Goal: Information Seeking & Learning: Learn about a topic

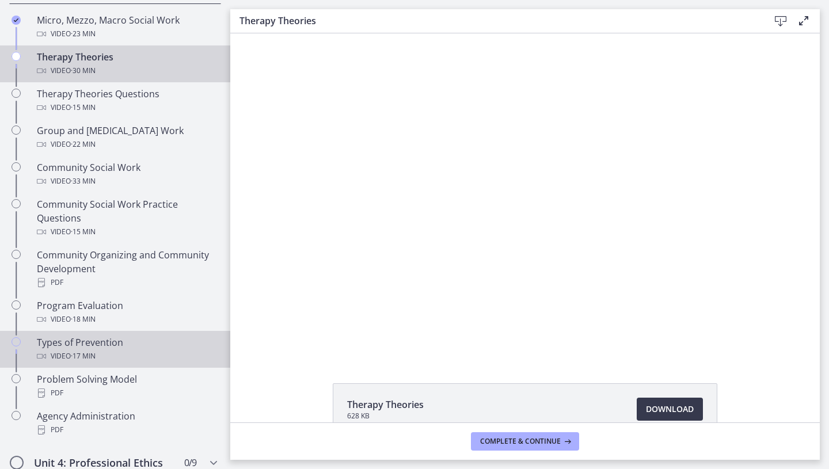
scroll to position [509, 0]
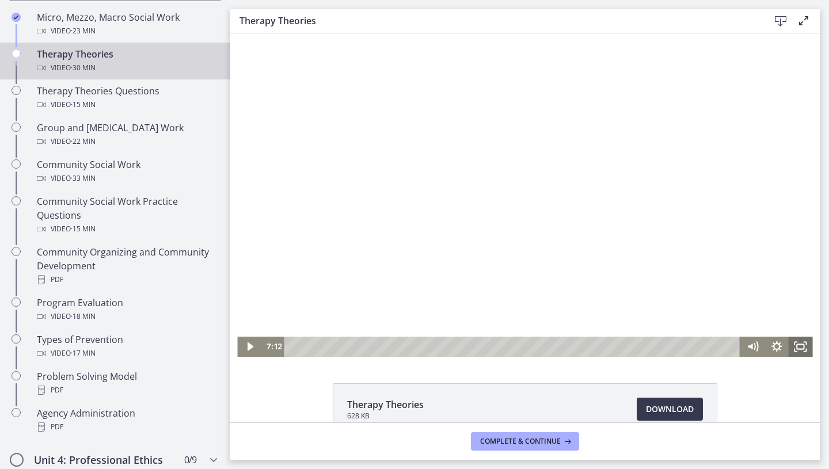
click at [689, 352] on icon "Fullscreen" at bounding box center [801, 347] width 24 height 20
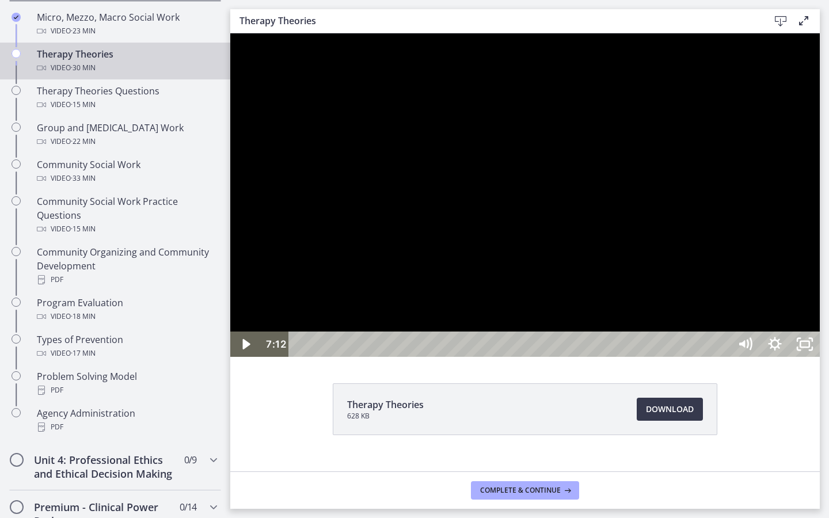
click at [689, 170] on div at bounding box center [524, 195] width 589 height 324
click at [689, 239] on div at bounding box center [524, 195] width 589 height 324
click at [689, 239] on html "Skip to main content Go to Dashboard Go to Dashboard Go to Dashboard Agents of …" at bounding box center [414, 259] width 829 height 518
click at [689, 297] on div at bounding box center [524, 195] width 589 height 324
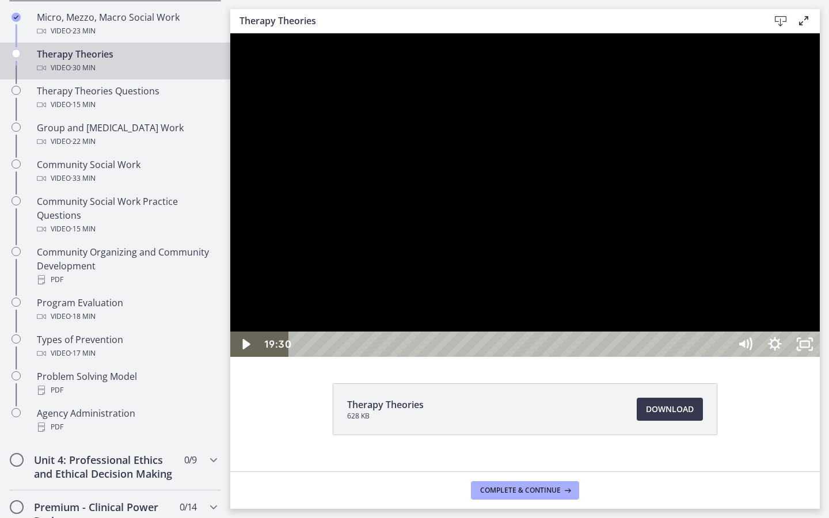
click at [689, 297] on div at bounding box center [524, 195] width 589 height 324
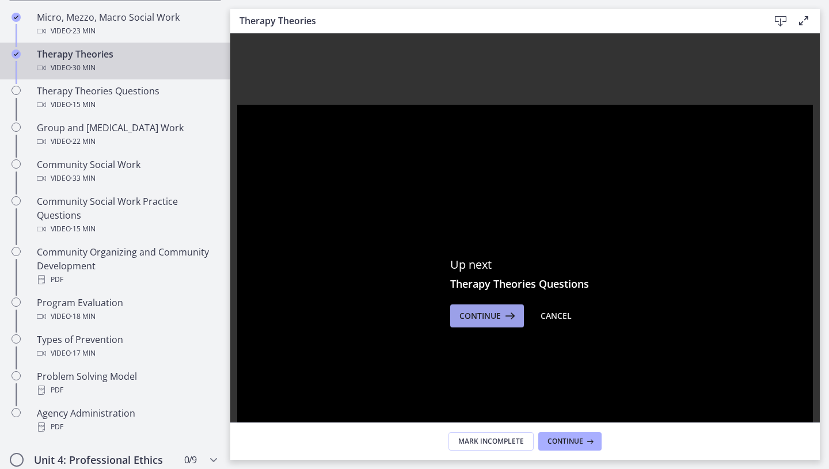
click at [491, 311] on span "Continue" at bounding box center [479, 316] width 41 height 14
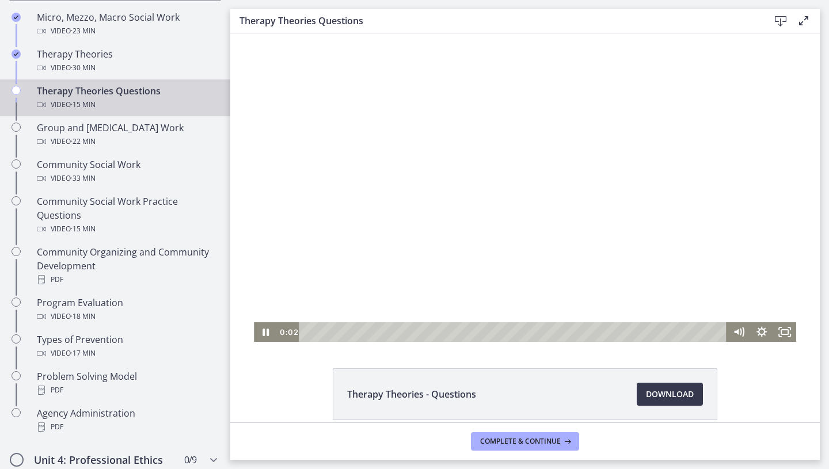
click at [667, 250] on div at bounding box center [525, 187] width 542 height 309
click at [689, 332] on icon "Fullscreen" at bounding box center [785, 333] width 28 height 24
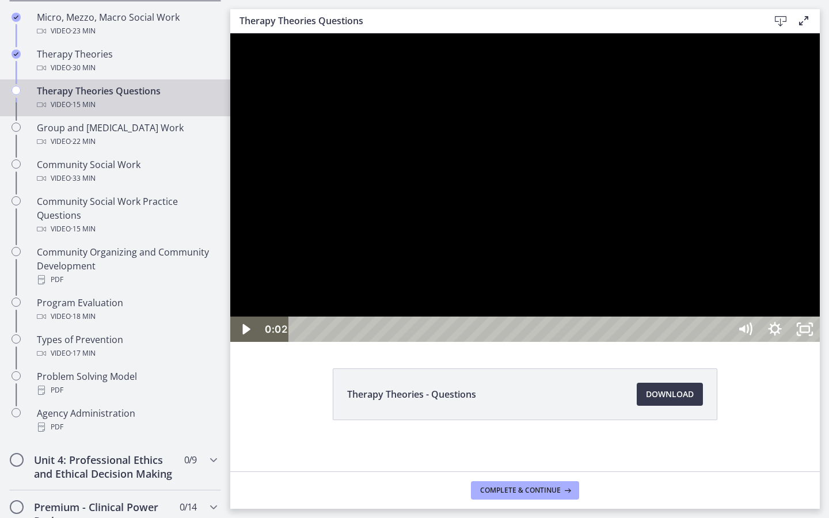
click at [343, 342] on div "Playbar" at bounding box center [511, 329] width 423 height 25
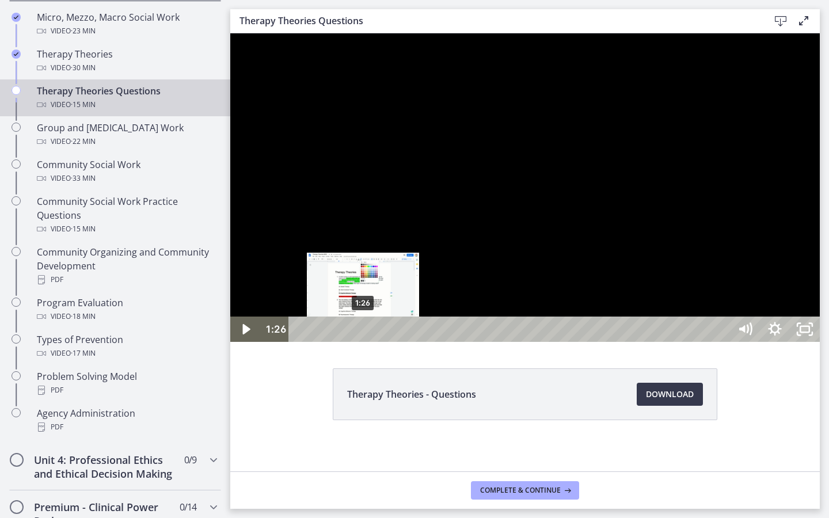
click at [363, 342] on div "1:26" at bounding box center [511, 329] width 423 height 25
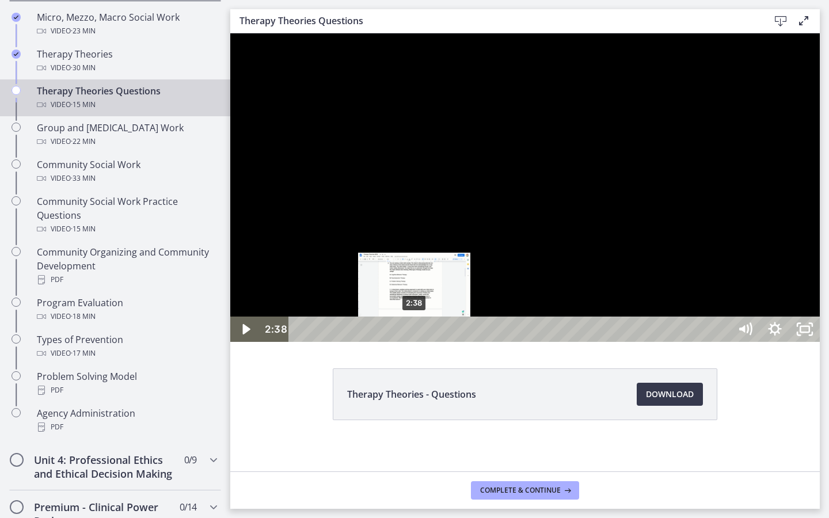
click at [415, 342] on div "2:38" at bounding box center [511, 329] width 423 height 25
click at [408, 342] on div "2:27" at bounding box center [511, 329] width 423 height 25
click at [402, 342] on div "2:21" at bounding box center [511, 329] width 423 height 25
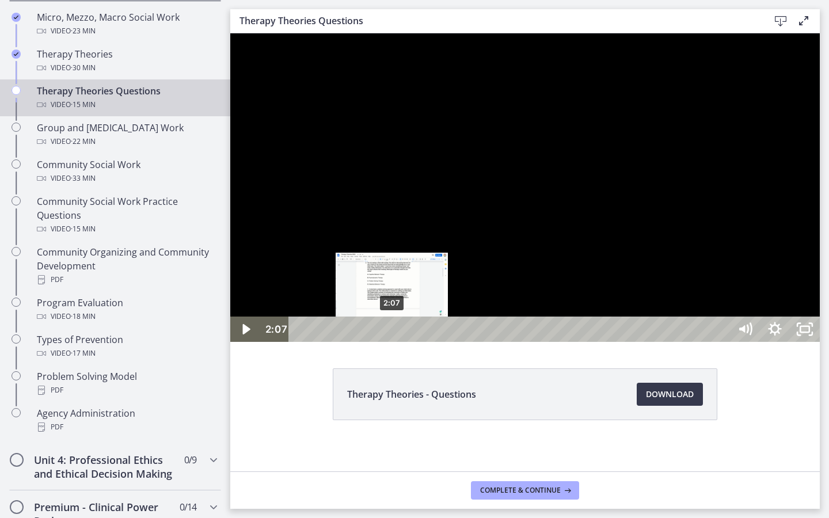
click at [393, 342] on div "2:07" at bounding box center [511, 329] width 423 height 25
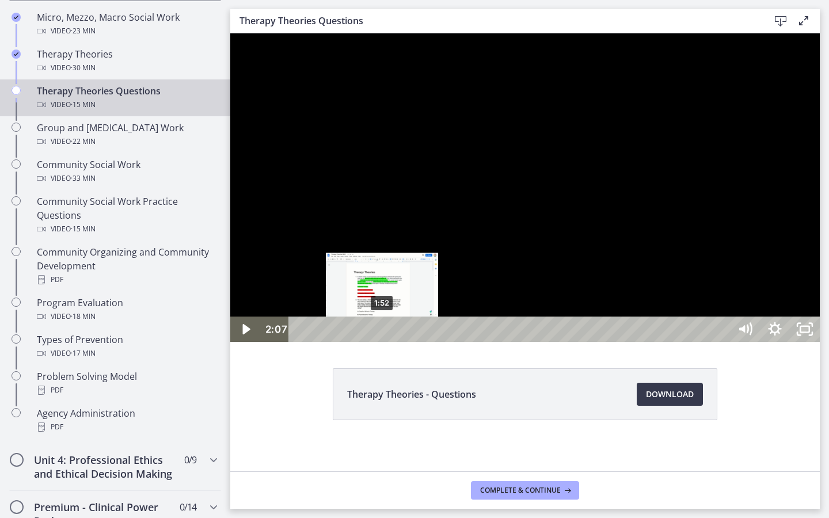
click at [382, 342] on div "1:52" at bounding box center [511, 329] width 423 height 25
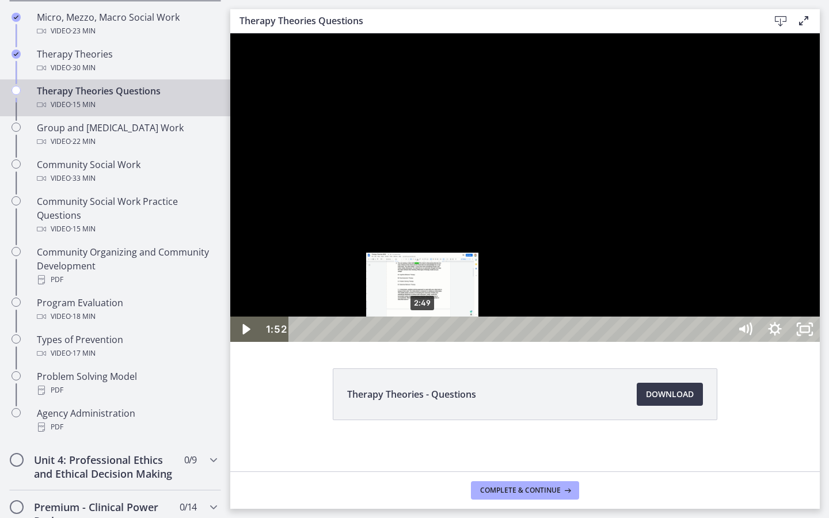
click at [423, 342] on div "2:49" at bounding box center [511, 329] width 423 height 25
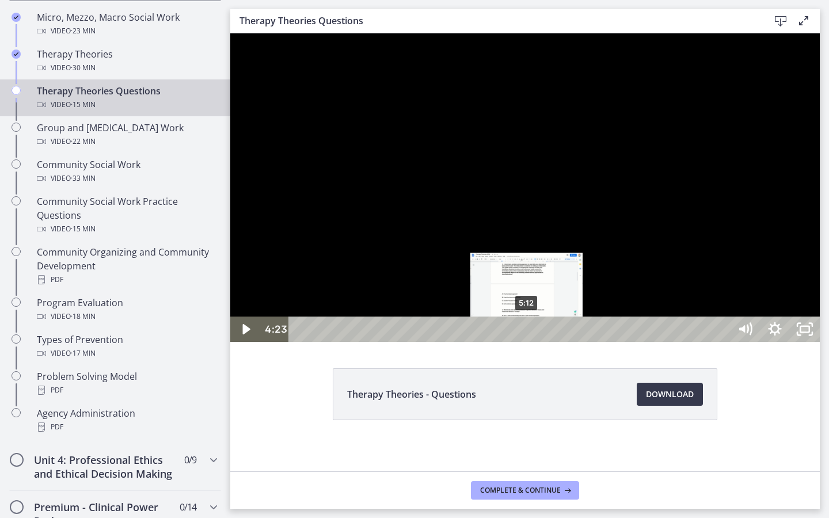
click at [527, 342] on div "5:12" at bounding box center [511, 329] width 423 height 25
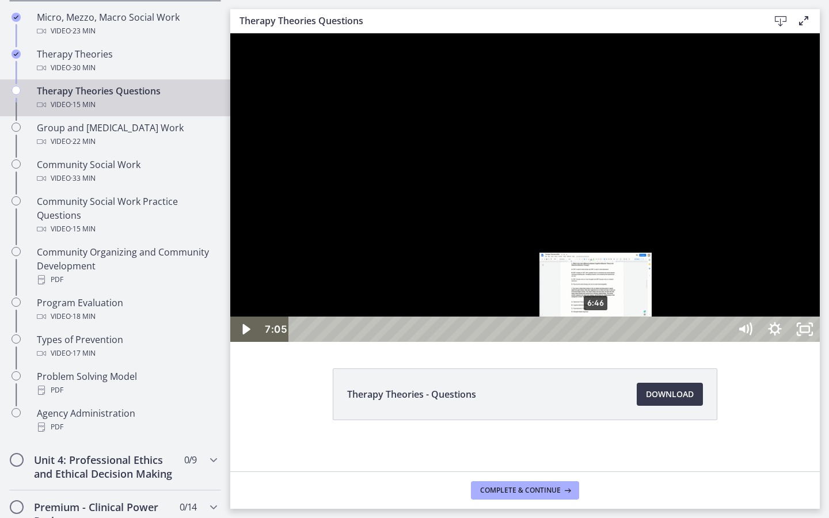
click at [594, 342] on div "6:46" at bounding box center [511, 329] width 423 height 25
click at [585, 342] on div "6:31" at bounding box center [511, 329] width 423 height 25
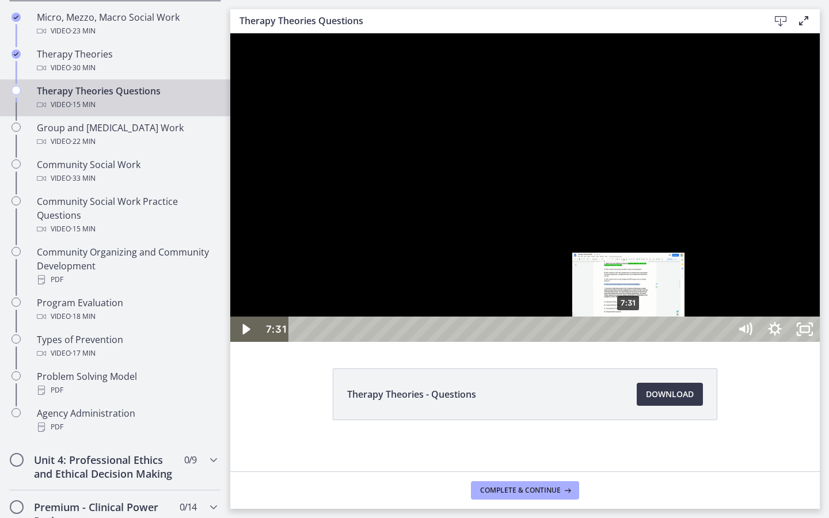
click at [629, 342] on div "7:31" at bounding box center [511, 329] width 423 height 25
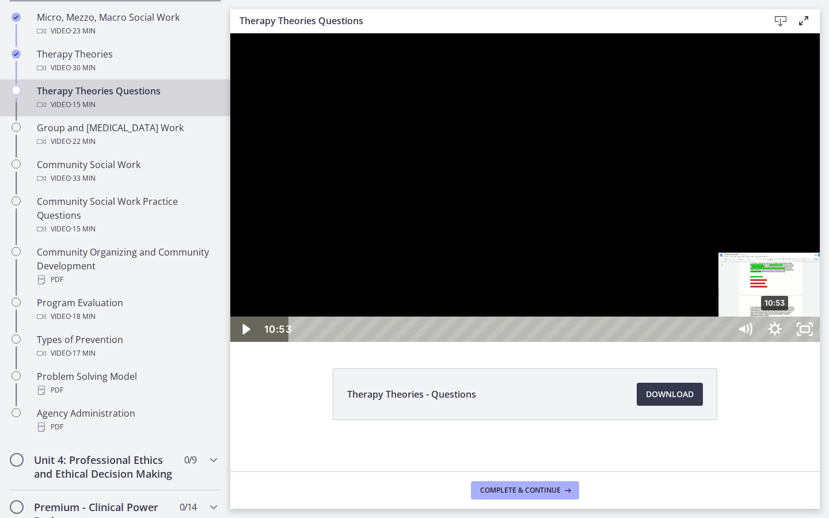
click at [689, 342] on div "10:53" at bounding box center [511, 329] width 423 height 25
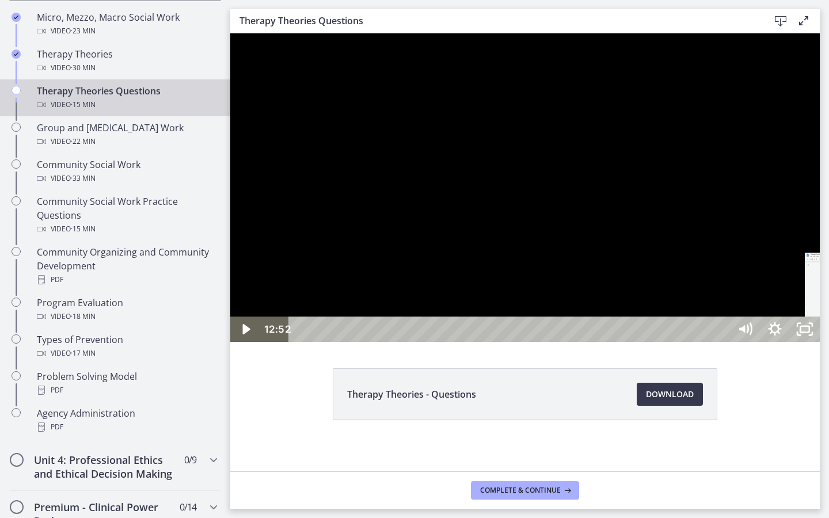
click at [689, 342] on div "12:52" at bounding box center [511, 329] width 423 height 25
click at [689, 342] on div "13:18" at bounding box center [511, 329] width 423 height 25
click at [689, 342] on div "13:06" at bounding box center [511, 329] width 423 height 25
click at [689, 342] on div "13:15" at bounding box center [511, 329] width 423 height 25
click at [689, 342] on div "13:06" at bounding box center [511, 329] width 423 height 25
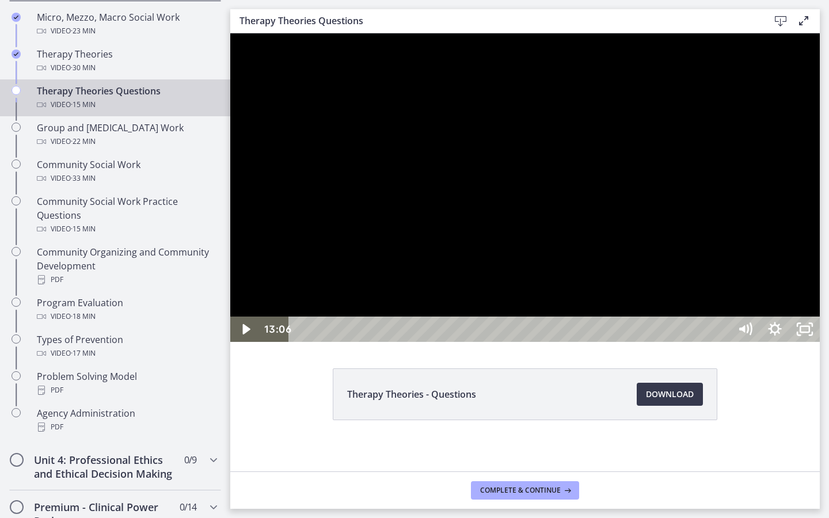
click at [689, 342] on div at bounding box center [524, 187] width 589 height 309
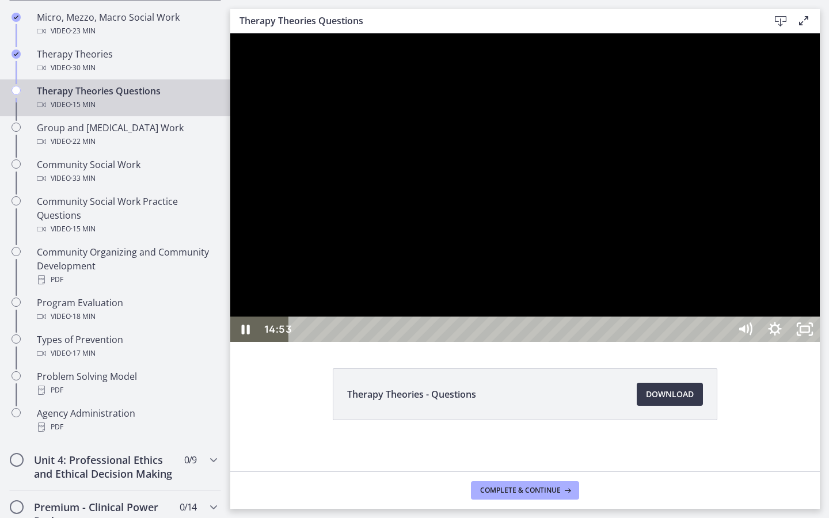
click at [689, 342] on div at bounding box center [524, 187] width 589 height 309
click at [689, 345] on icon "Unfullscreen" at bounding box center [805, 329] width 36 height 31
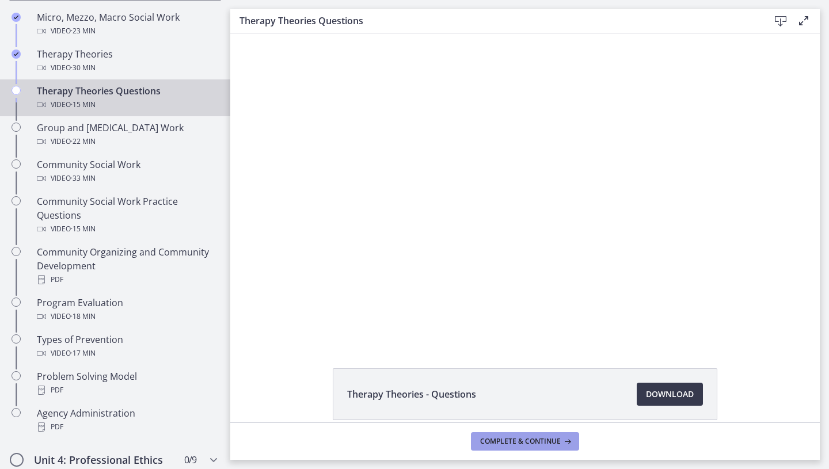
click at [547, 389] on span "Complete & continue" at bounding box center [520, 441] width 81 height 9
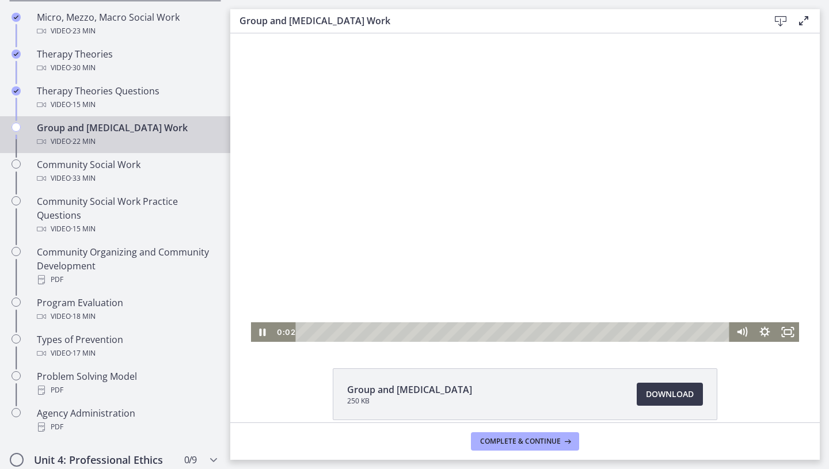
click at [612, 204] on div at bounding box center [525, 187] width 549 height 309
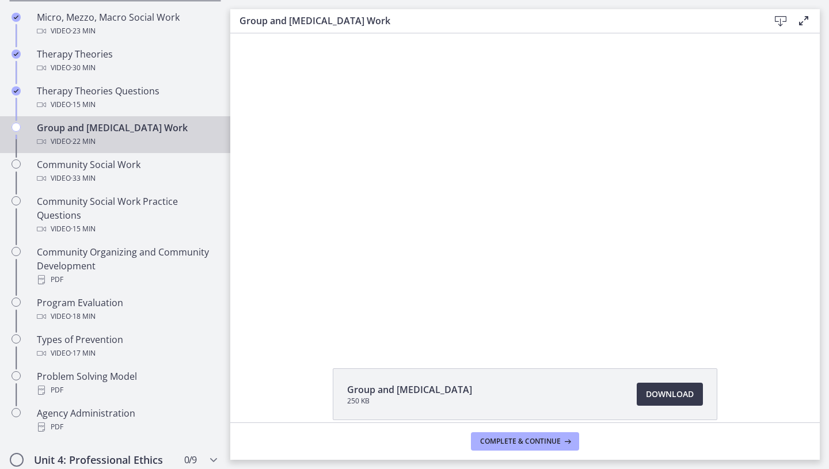
click at [612, 204] on div at bounding box center [525, 187] width 549 height 309
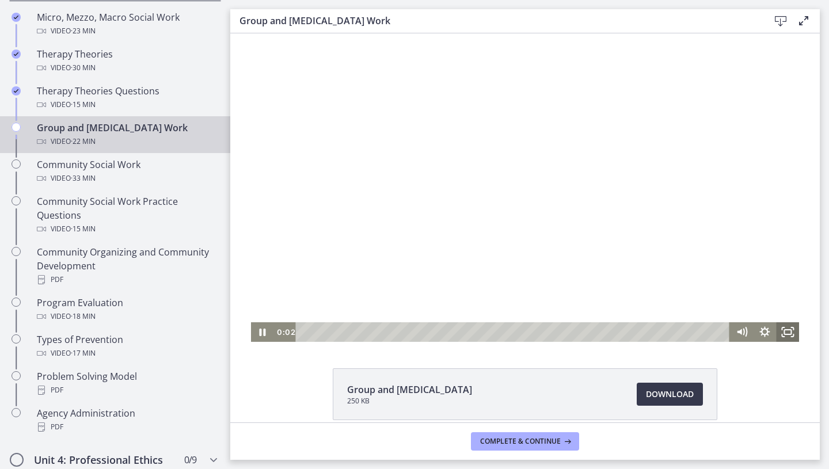
click at [689, 331] on icon "Fullscreen" at bounding box center [787, 332] width 23 height 20
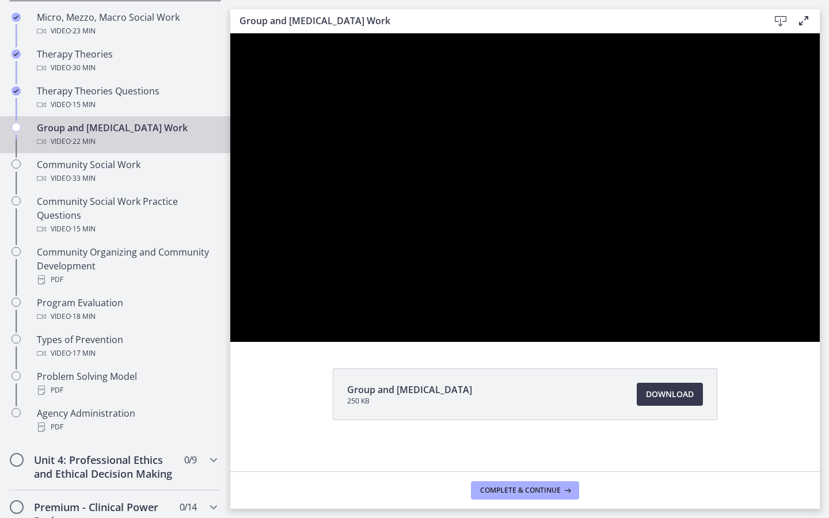
click at [689, 342] on div at bounding box center [524, 187] width 589 height 309
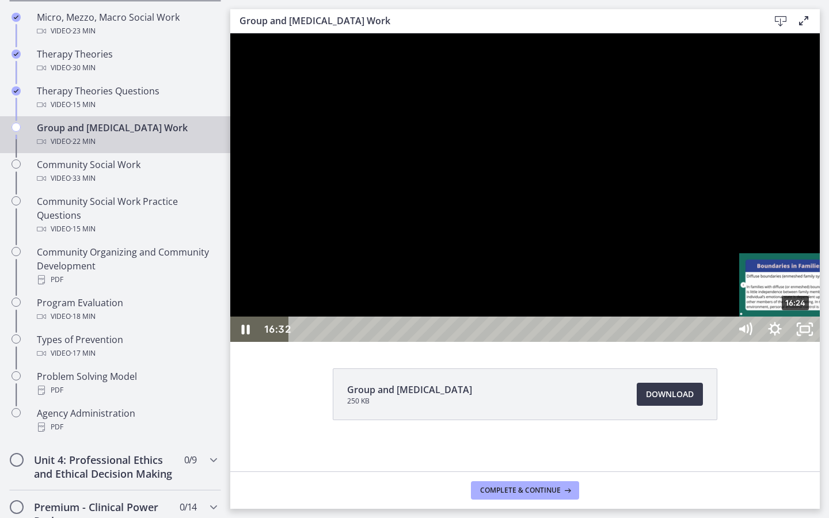
click at [689, 342] on div "16:24" at bounding box center [511, 329] width 423 height 25
click at [689, 334] on div "Playbar" at bounding box center [791, 329] width 9 height 9
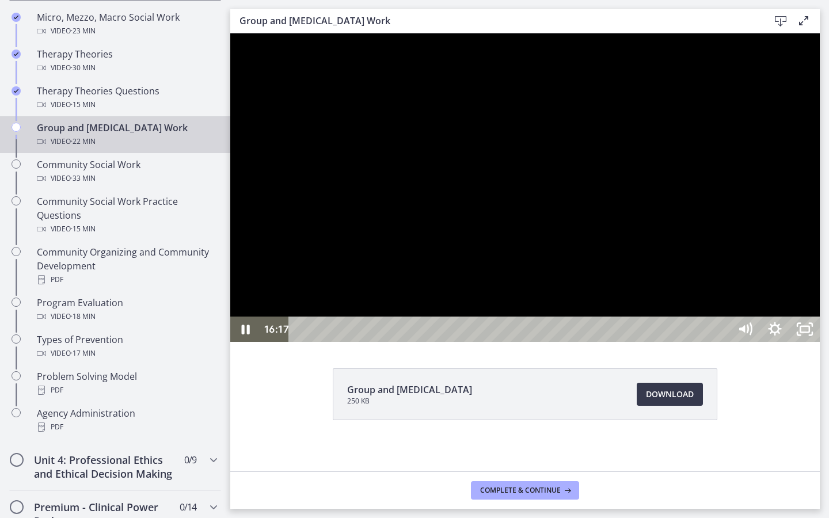
click at [689, 342] on div at bounding box center [524, 187] width 589 height 309
drag, startPoint x: 980, startPoint y: 366, endPoint x: 975, endPoint y: 361, distance: 7.7
click at [689, 342] on div at bounding box center [524, 187] width 589 height 309
click at [689, 345] on icon "Unfullscreen" at bounding box center [805, 329] width 36 height 31
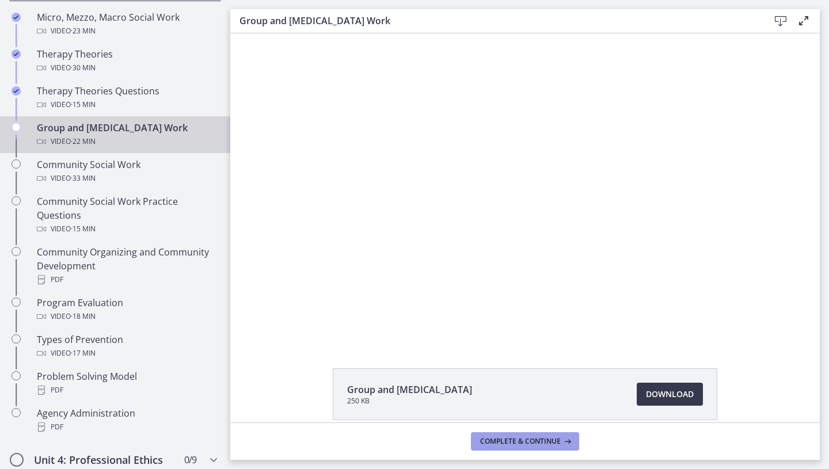
click at [530, 389] on span "Complete & continue" at bounding box center [520, 441] width 81 height 9
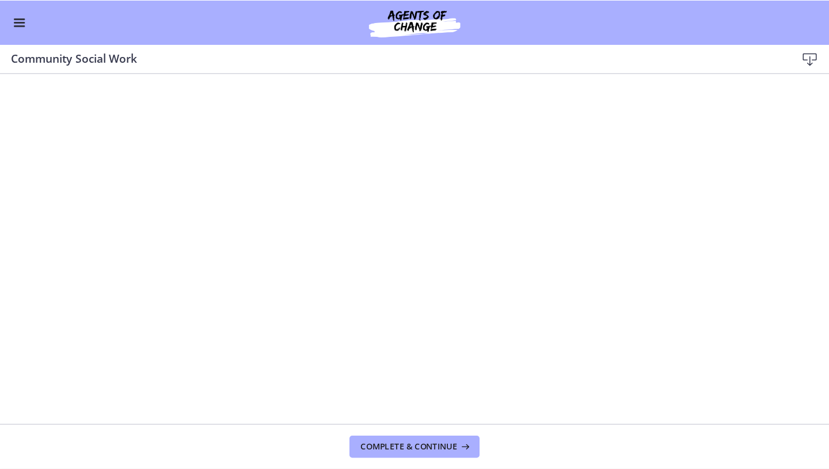
scroll to position [507, 0]
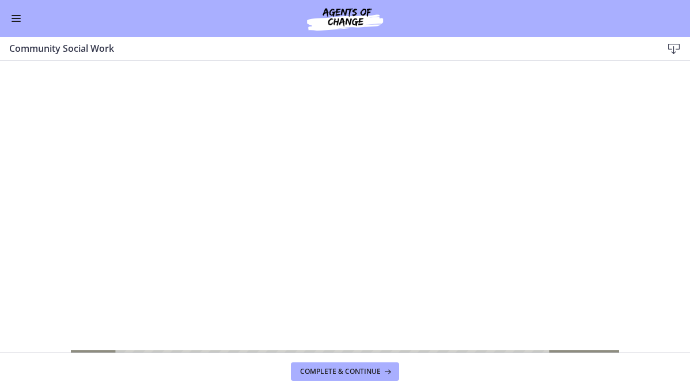
click at [360, 201] on div at bounding box center [345, 215] width 549 height 309
click at [301, 185] on div at bounding box center [345, 215] width 549 height 309
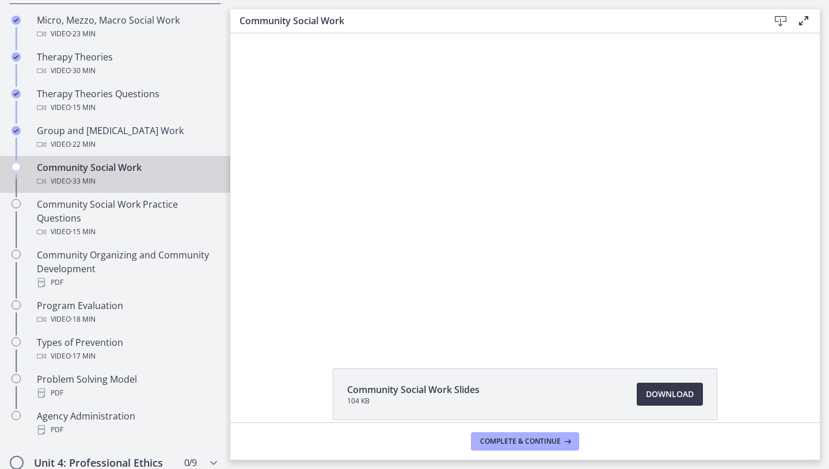
scroll to position [508, 0]
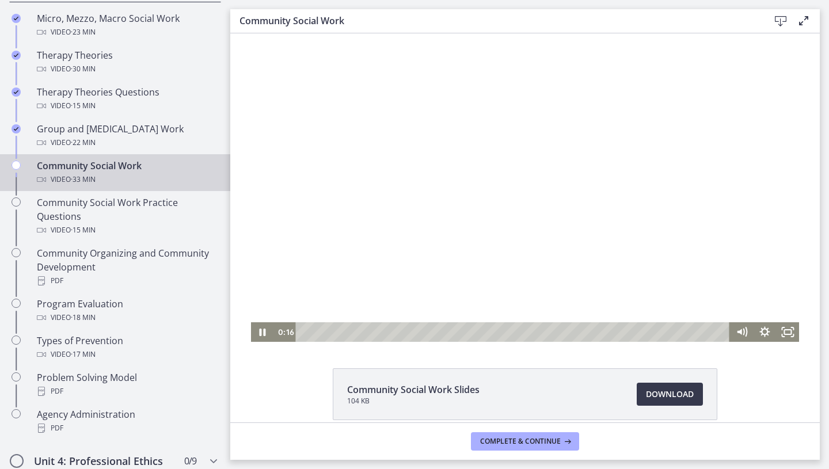
click at [689, 249] on div at bounding box center [525, 187] width 549 height 309
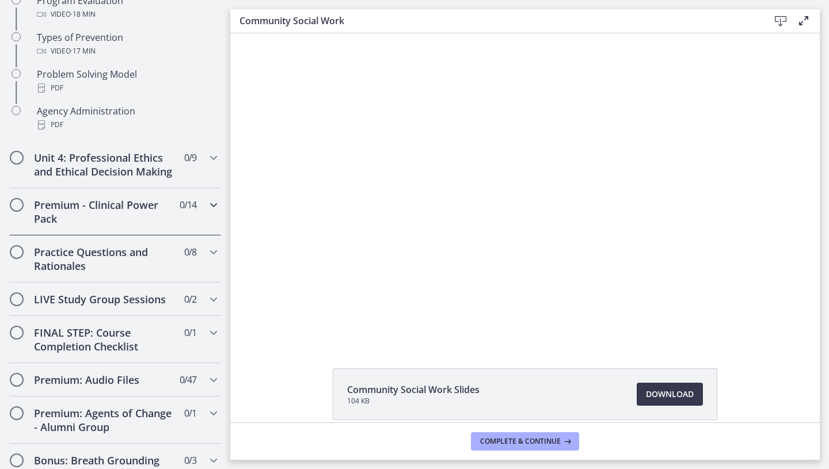
scroll to position [816, 0]
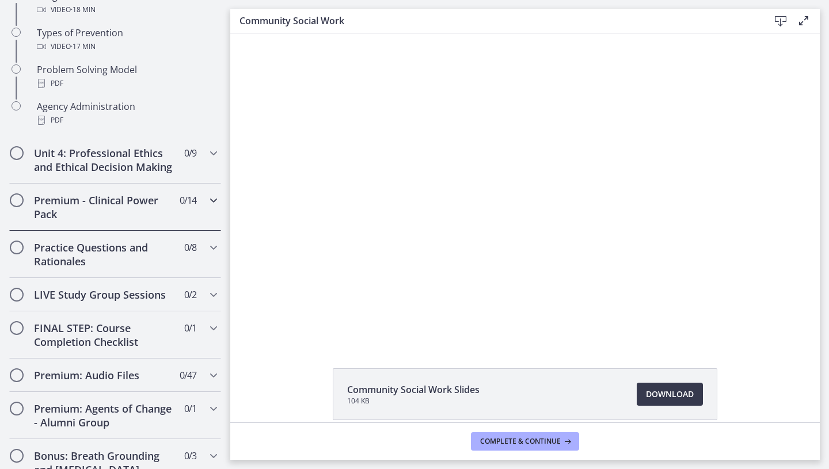
click at [201, 215] on div "Premium - Clinical Power Pack 0 / 14 Completed" at bounding box center [115, 207] width 212 height 47
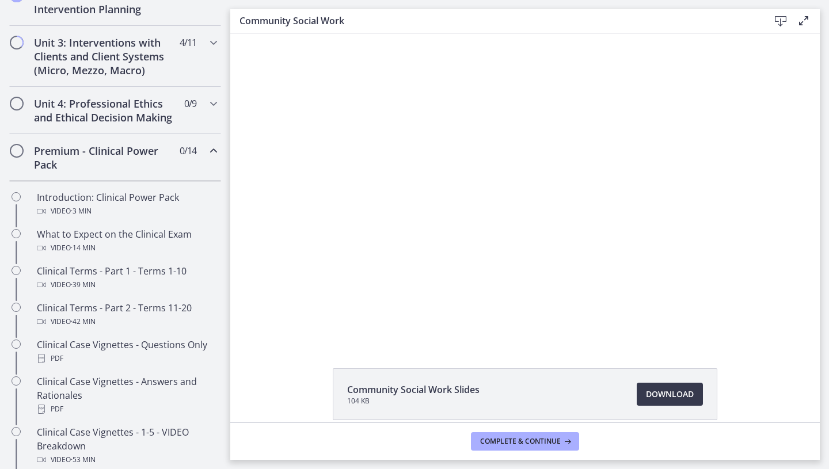
scroll to position [397, 0]
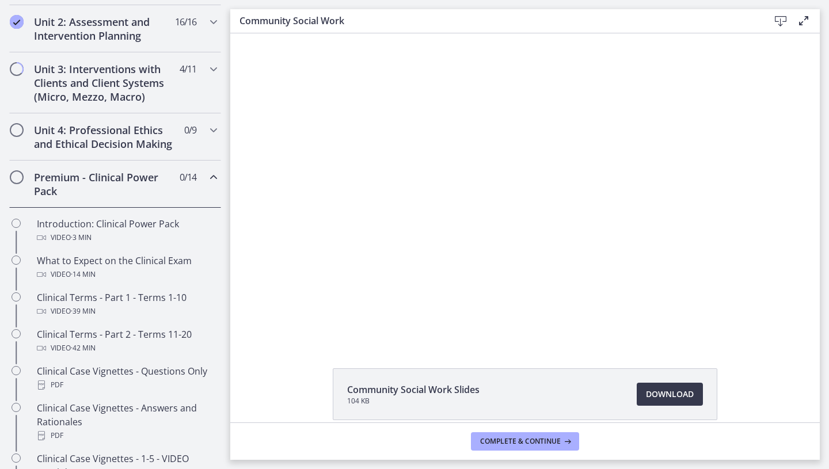
click at [184, 181] on span "0 / 14 Completed" at bounding box center [188, 177] width 17 height 14
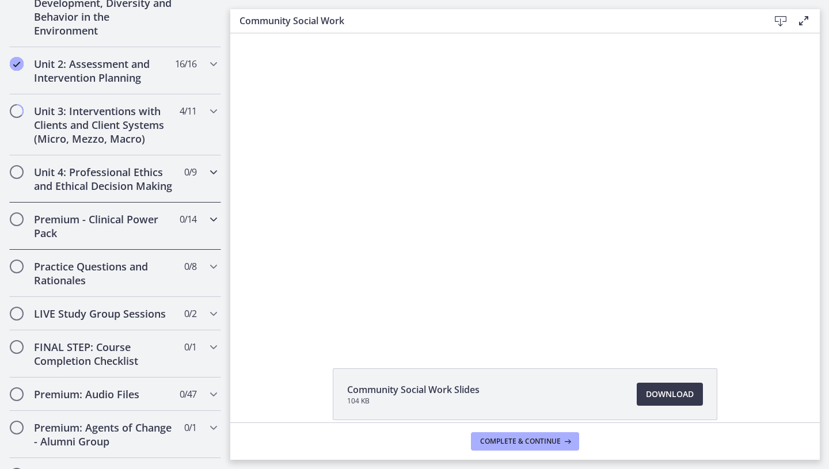
scroll to position [336, 0]
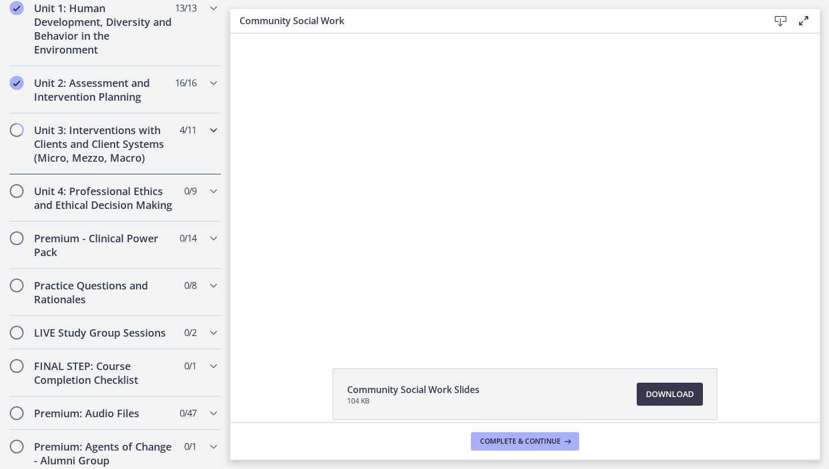
click at [184, 136] on div "Unit 3: Interventions with Clients and Client Systems (Micro, Mezzo, Macro) 4 /…" at bounding box center [115, 143] width 212 height 61
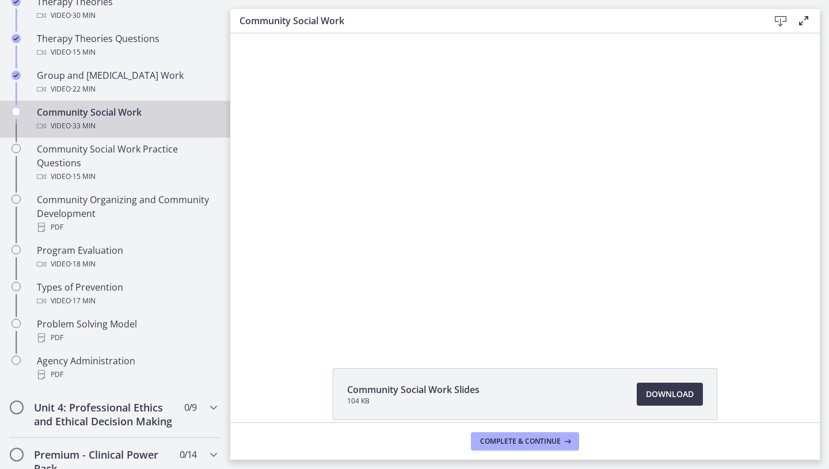
scroll to position [564, 0]
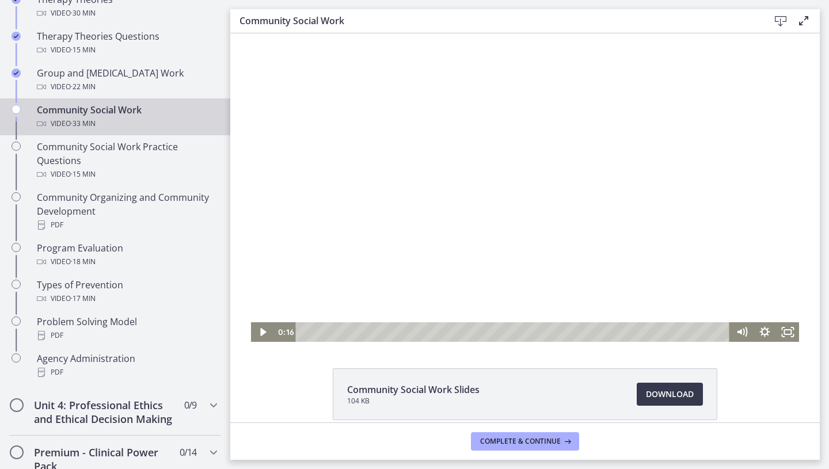
click at [426, 178] on div at bounding box center [525, 187] width 549 height 309
click at [689, 334] on rect "Fullscreen" at bounding box center [787, 332] width 7 height 5
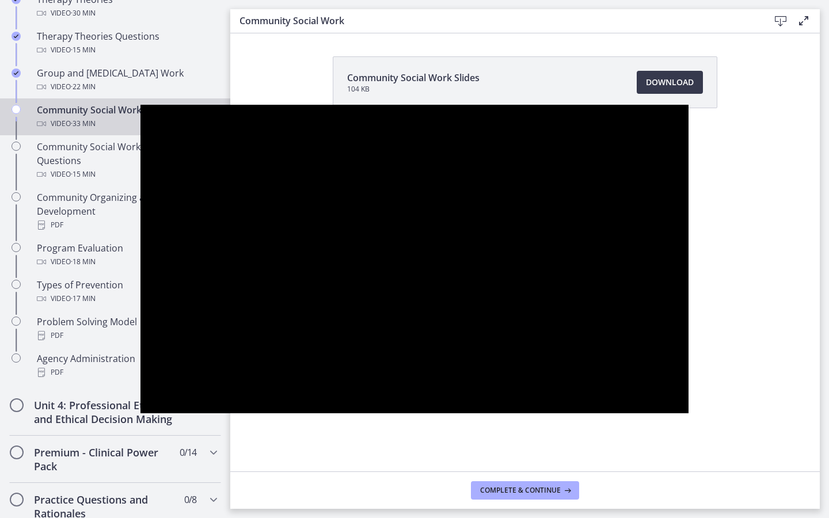
click at [665, 308] on div at bounding box center [414, 259] width 549 height 309
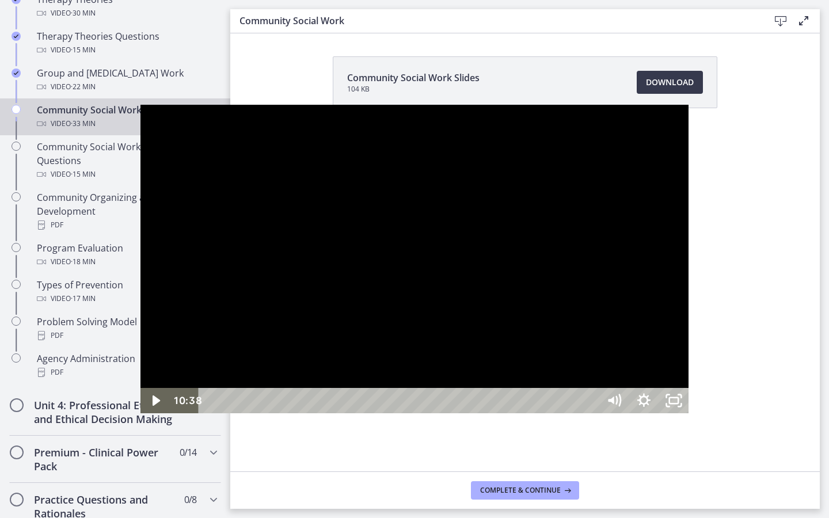
click at [664, 303] on div at bounding box center [414, 259] width 549 height 309
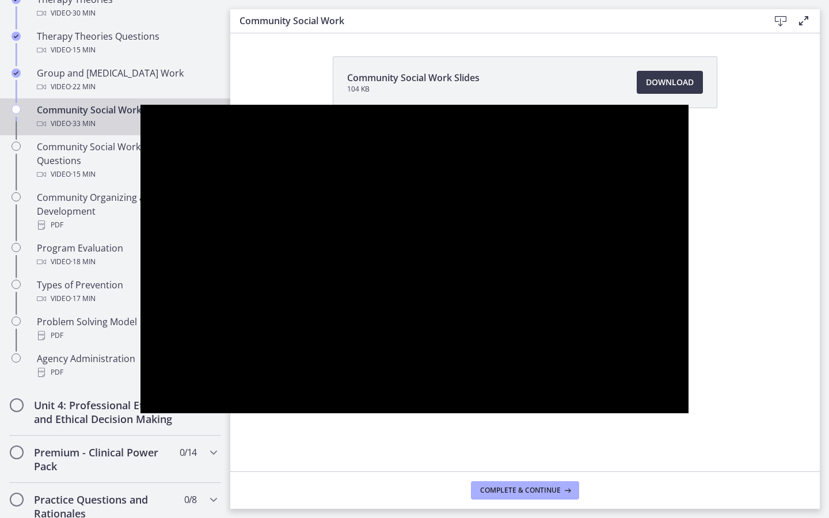
click at [664, 303] on div at bounding box center [414, 259] width 549 height 309
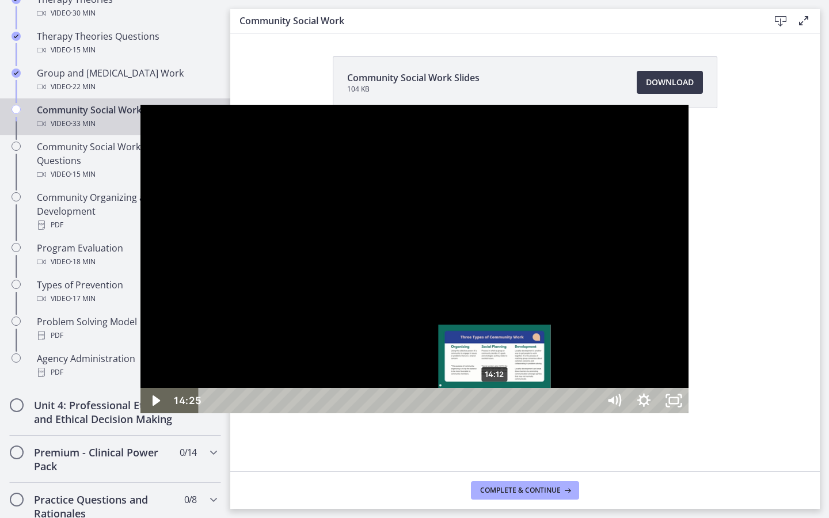
click at [355, 389] on div "14:12" at bounding box center [401, 400] width 382 height 25
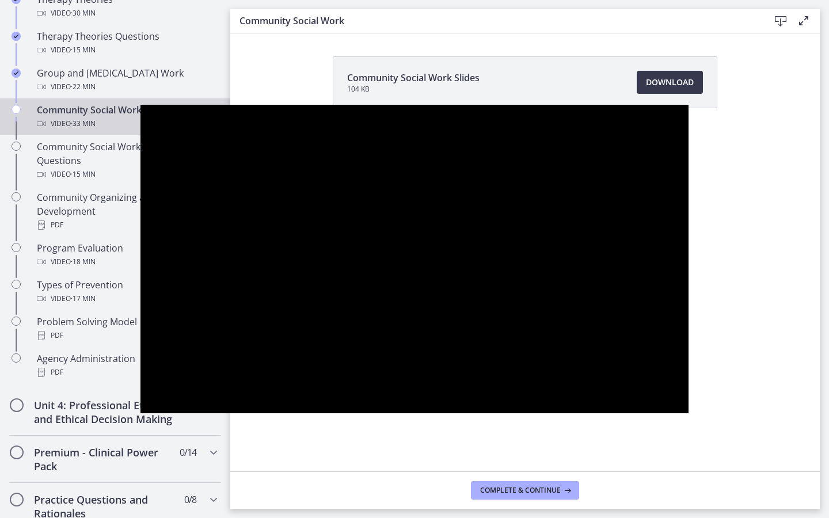
click at [689, 254] on div at bounding box center [414, 259] width 549 height 309
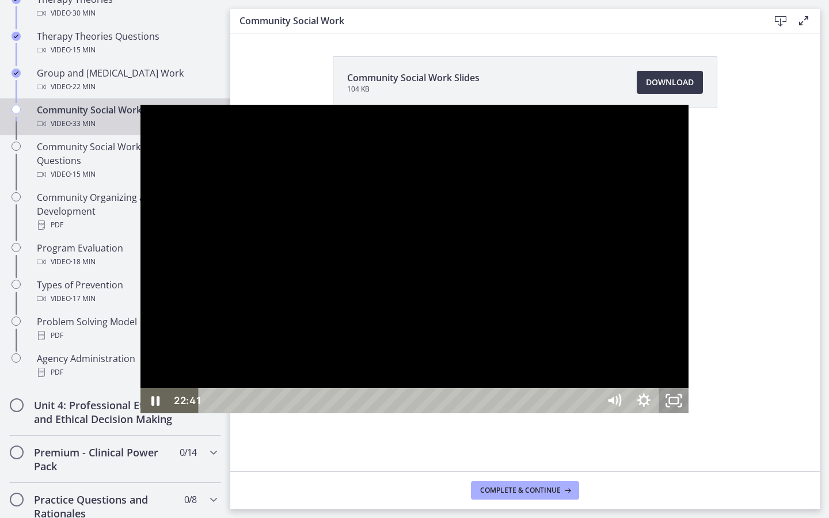
click at [679, 389] on rect "Unfullscreen" at bounding box center [674, 401] width 9 height 6
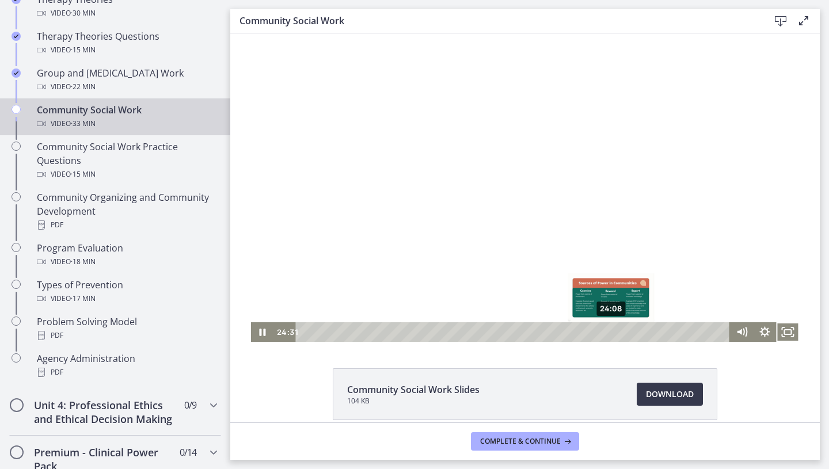
click at [612, 332] on div "24:08" at bounding box center [515, 332] width 420 height 20
click at [606, 332] on div "23:41" at bounding box center [515, 332] width 420 height 20
click at [689, 333] on icon "Fullscreen" at bounding box center [788, 333] width 28 height 24
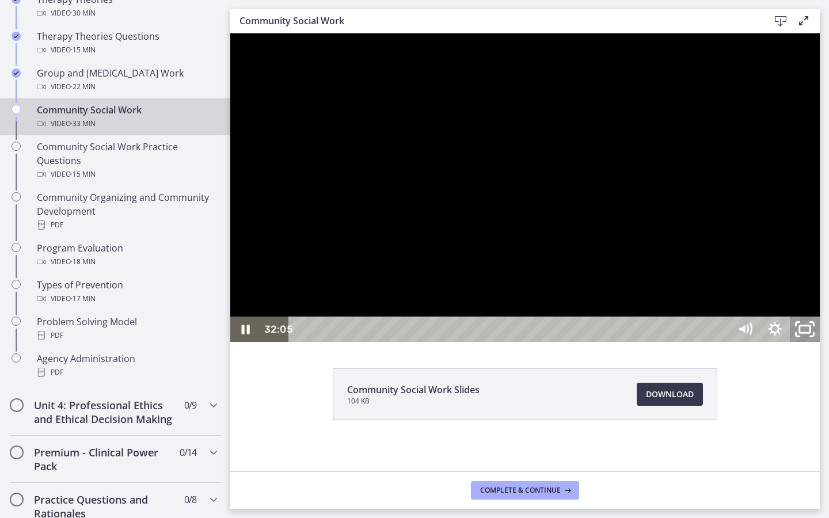
click at [689, 345] on icon "Unfullscreen" at bounding box center [805, 329] width 36 height 31
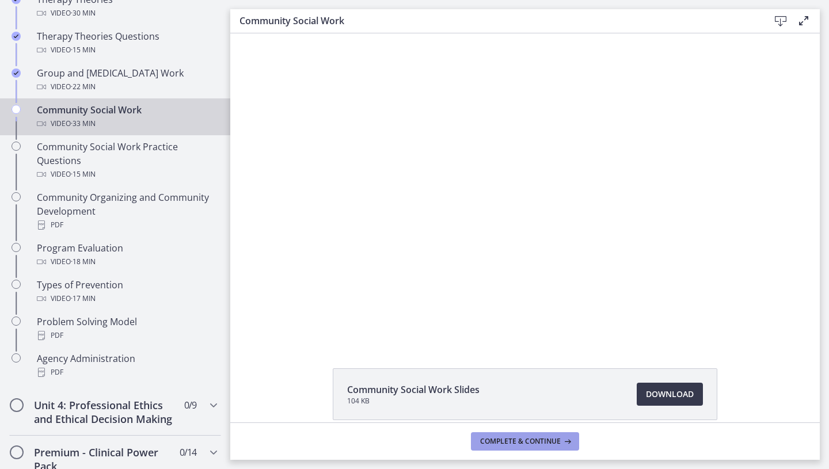
click at [494, 389] on button "Complete & continue" at bounding box center [525, 441] width 108 height 18
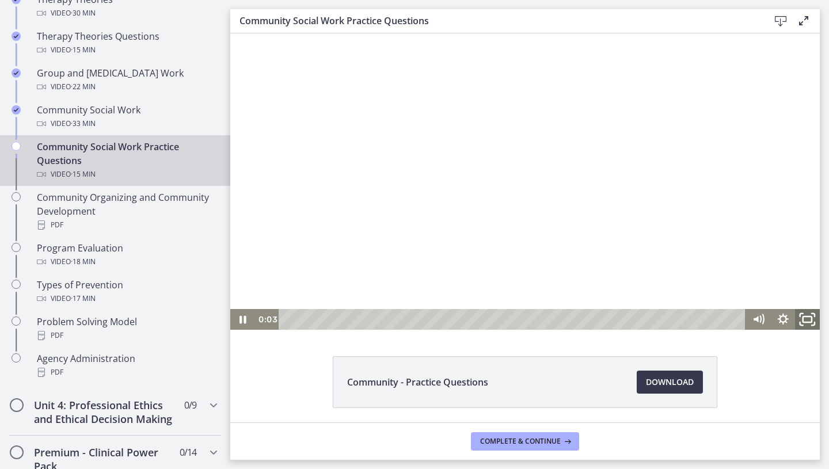
click at [689, 320] on icon "Fullscreen" at bounding box center [807, 319] width 29 height 25
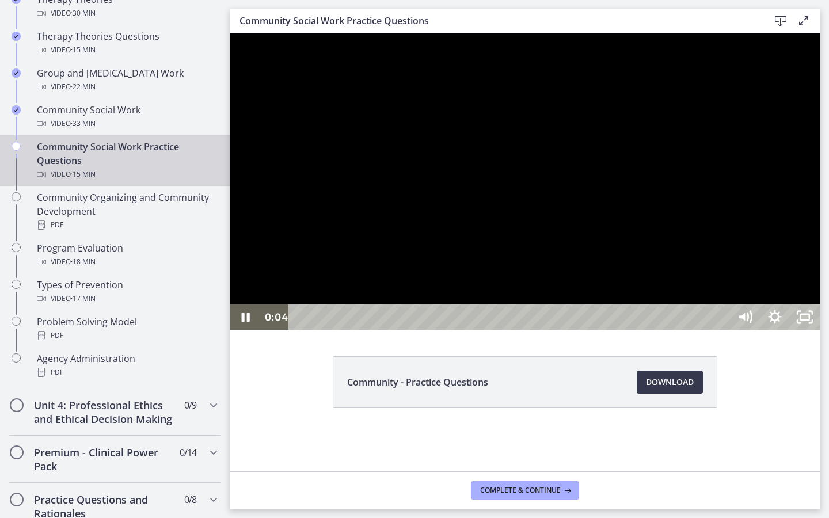
click at [689, 330] on div at bounding box center [524, 181] width 589 height 296
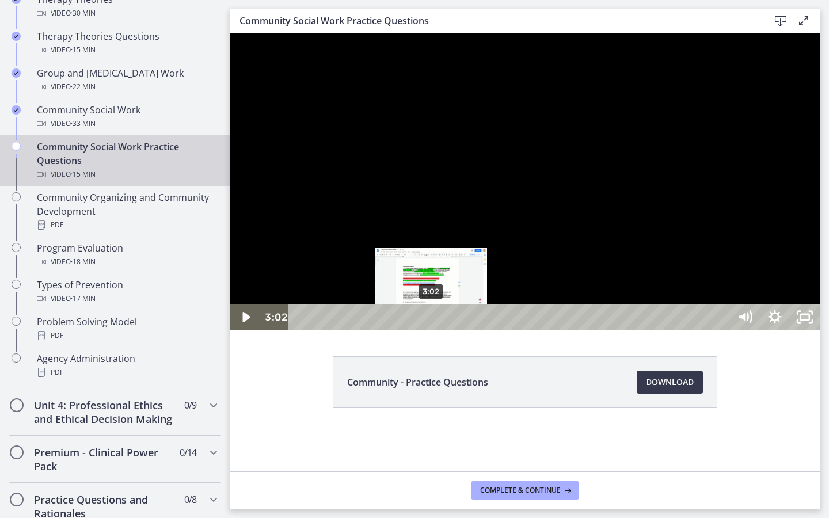
click at [432, 330] on div "3:02" at bounding box center [511, 317] width 423 height 25
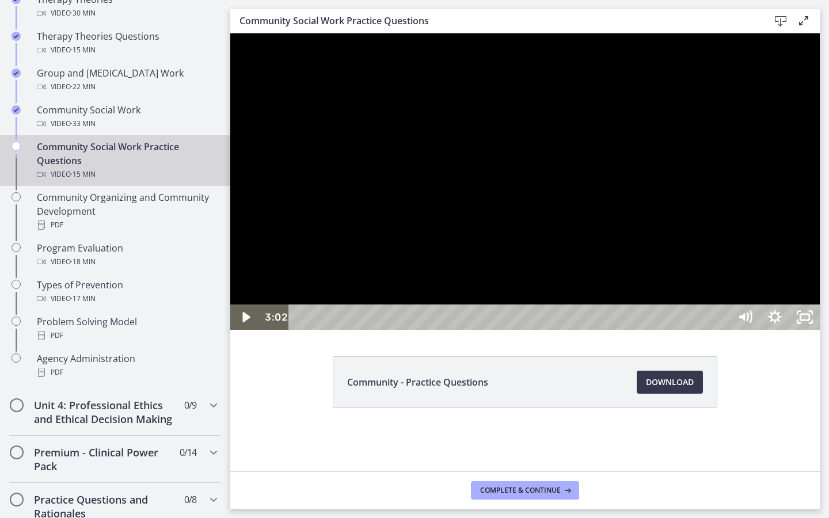
click at [432, 330] on div at bounding box center [524, 181] width 589 height 296
click at [438, 330] on div at bounding box center [524, 181] width 589 height 296
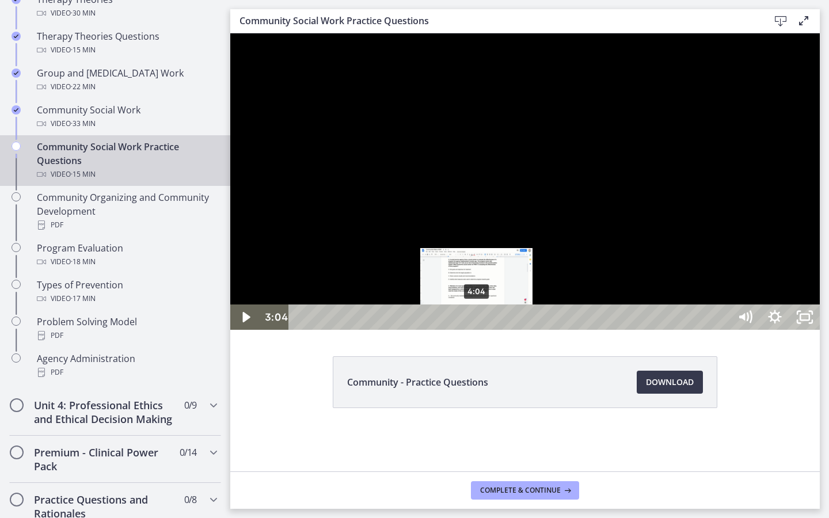
click at [477, 330] on div "4:04" at bounding box center [511, 317] width 423 height 25
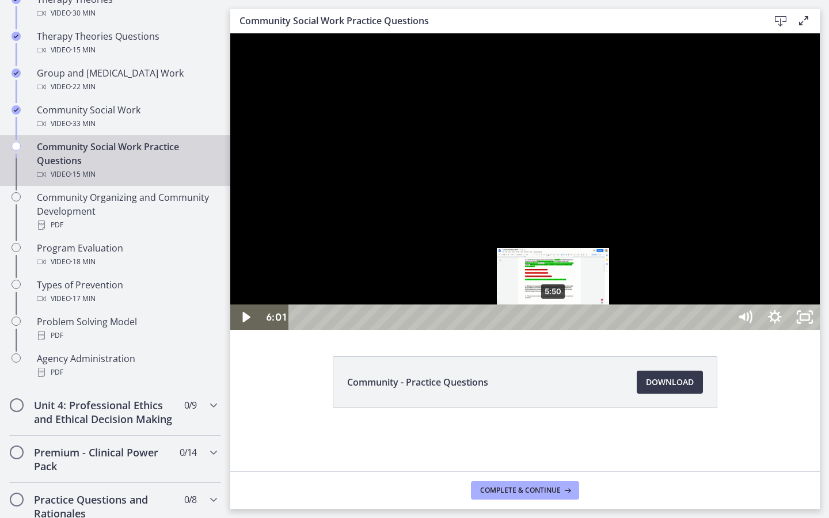
click at [556, 330] on div "5:50" at bounding box center [511, 317] width 423 height 25
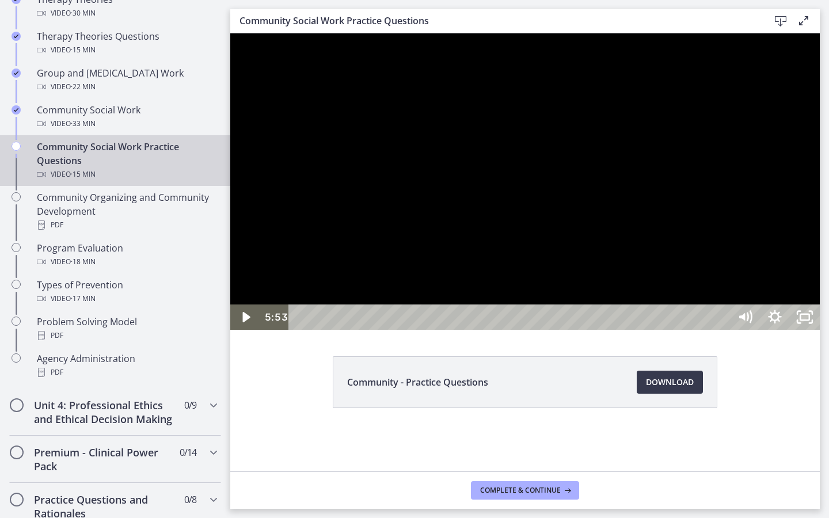
click at [569, 330] on div at bounding box center [524, 181] width 589 height 296
click at [602, 330] on div at bounding box center [524, 181] width 589 height 296
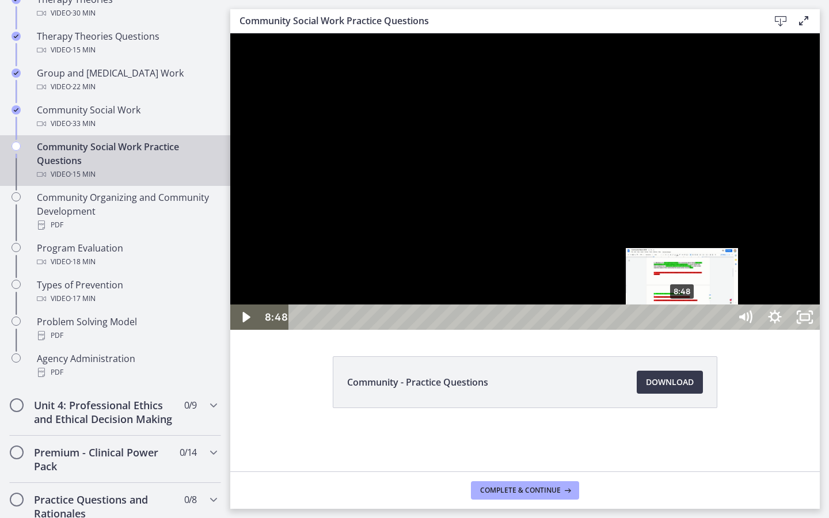
click at [683, 330] on div "8:48" at bounding box center [511, 317] width 423 height 25
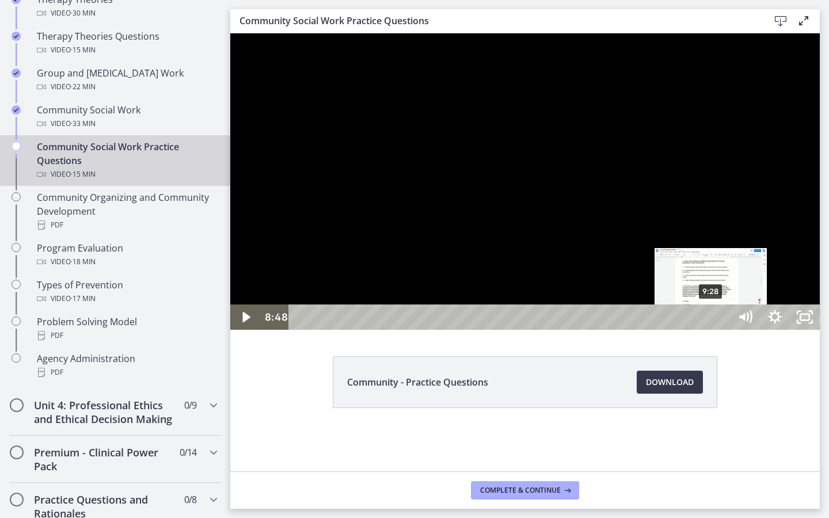
click at [712, 330] on div "9:28" at bounding box center [511, 317] width 423 height 25
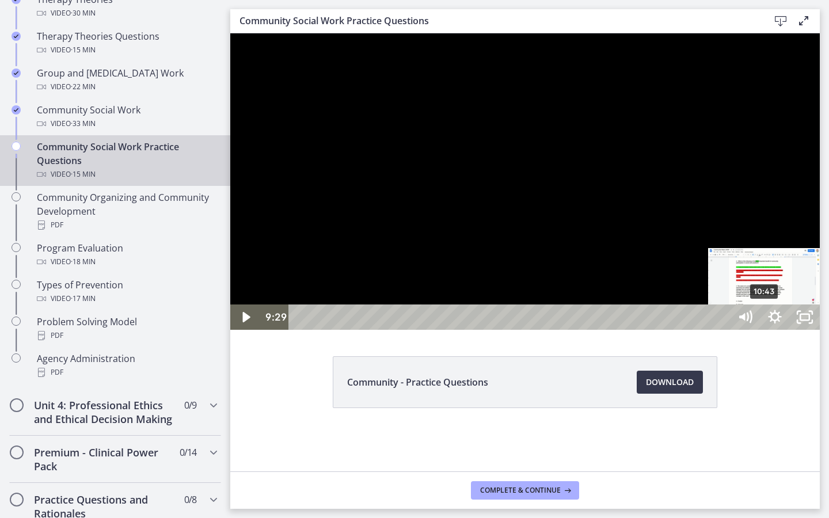
click at [722, 330] on div "10:43" at bounding box center [511, 317] width 423 height 25
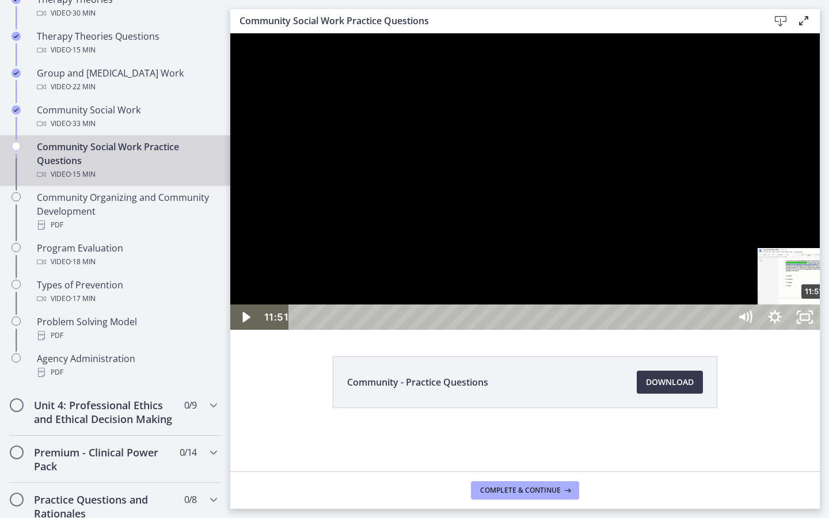
click at [722, 330] on div "11:51" at bounding box center [511, 317] width 423 height 25
click at [722, 330] on div "11:34" at bounding box center [511, 317] width 423 height 25
click at [722, 330] on div "12:40" at bounding box center [511, 317] width 423 height 25
click at [722, 330] on div "13:05" at bounding box center [511, 317] width 423 height 25
click at [722, 330] on div "13:27" at bounding box center [511, 317] width 423 height 25
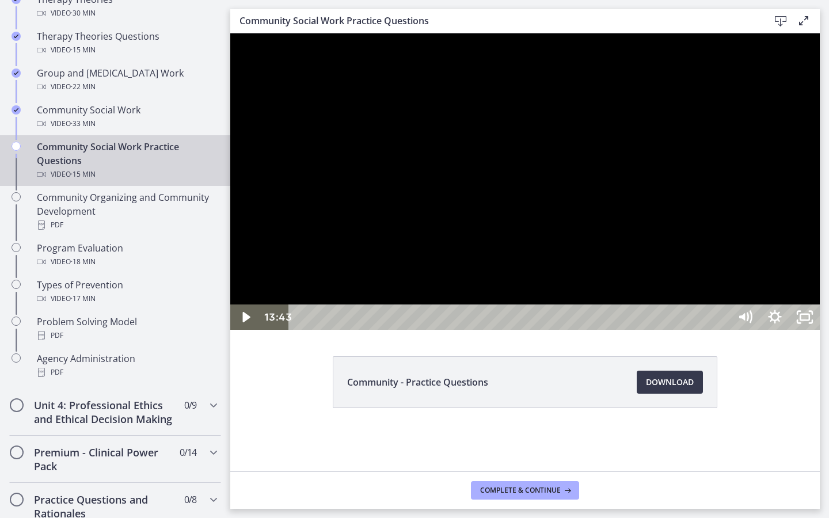
click at [722, 330] on div "13:43" at bounding box center [511, 317] width 423 height 25
click at [722, 330] on div "14:01" at bounding box center [511, 317] width 423 height 25
click at [722, 330] on div "14:35" at bounding box center [511, 317] width 423 height 25
click at [722, 330] on div "14:52" at bounding box center [511, 317] width 423 height 25
click at [722, 330] on div "15:05" at bounding box center [511, 317] width 423 height 25
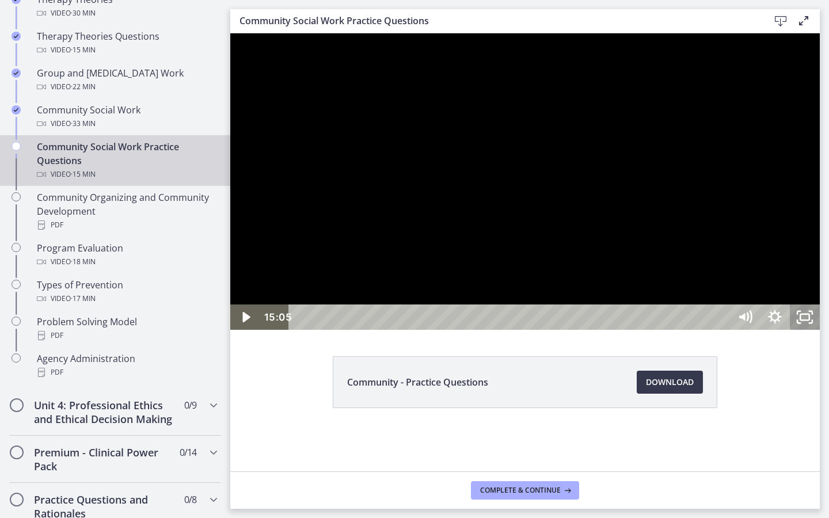
click at [828, 511] on html "Skip to main content Go to Dashboard Go to Dashboard Go to Dashboard Agents of …" at bounding box center [414, 259] width 829 height 518
click at [820, 330] on icon "Unfullscreen" at bounding box center [805, 317] width 30 height 25
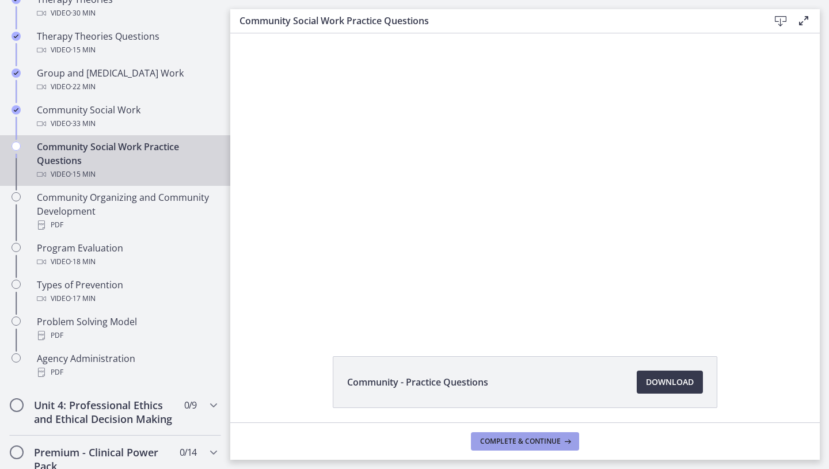
click at [545, 445] on span "Complete & continue" at bounding box center [520, 441] width 81 height 9
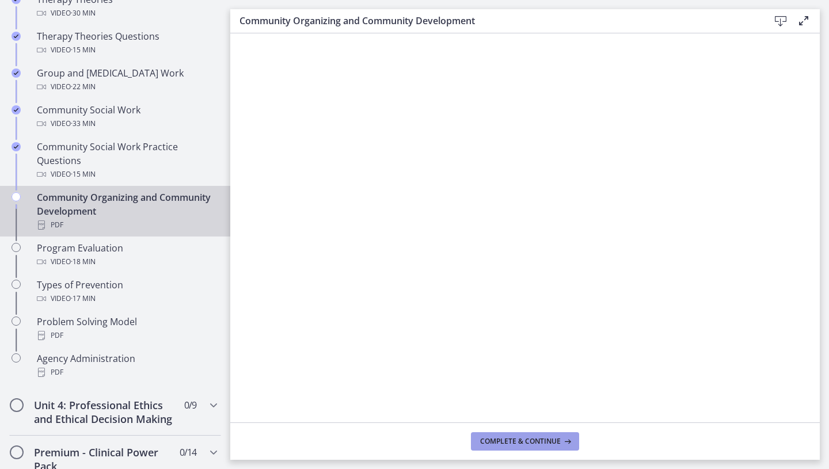
click at [515, 450] on button "Complete & continue" at bounding box center [525, 441] width 108 height 18
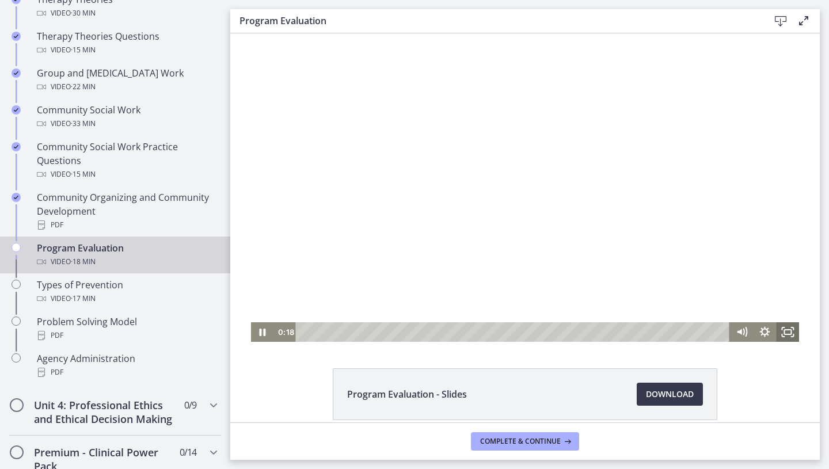
click at [783, 337] on icon "Fullscreen" at bounding box center [783, 335] width 2 height 2
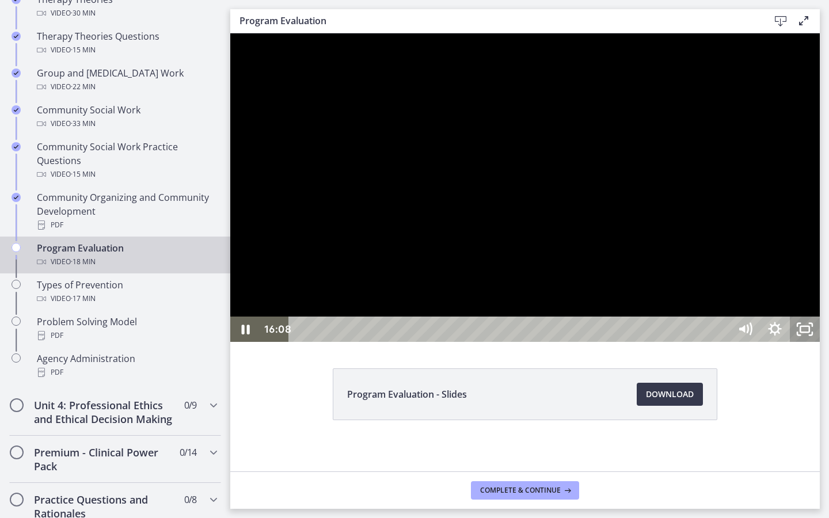
click at [809, 332] on rect "Unfullscreen" at bounding box center [804, 329] width 9 height 6
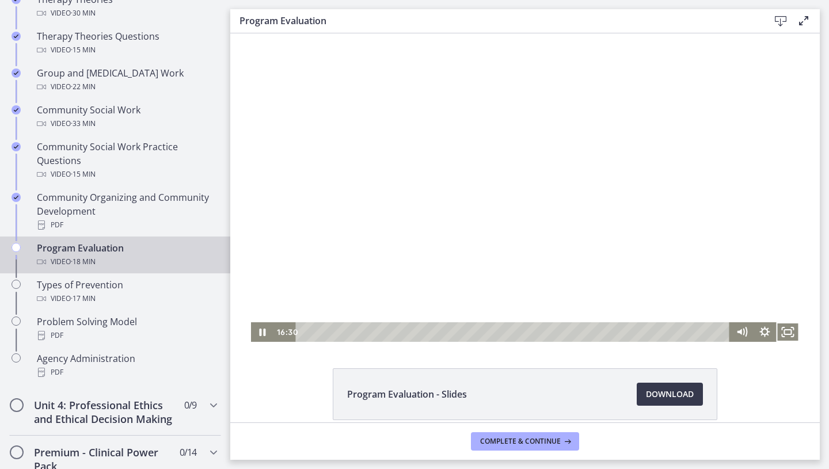
scroll to position [565, 0]
click at [782, 340] on icon "Fullscreen" at bounding box center [788, 333] width 28 height 24
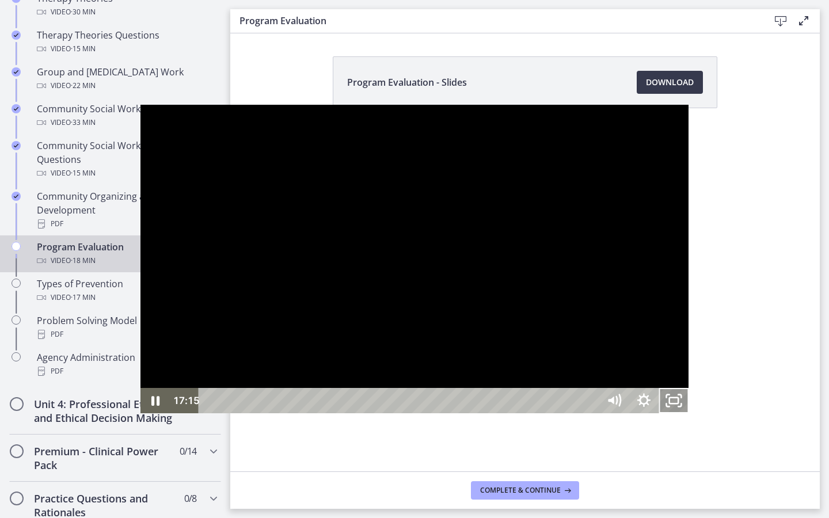
click at [689, 413] on icon "Unfullscreen" at bounding box center [674, 400] width 30 height 25
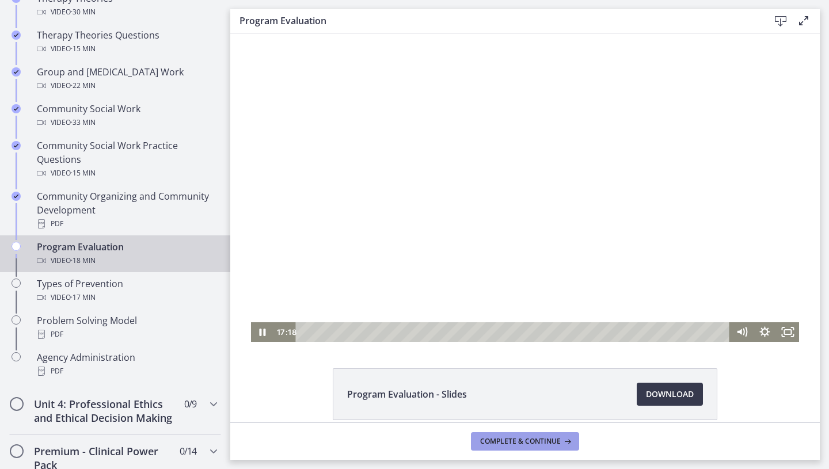
click at [550, 450] on button "Complete & continue" at bounding box center [525, 441] width 108 height 18
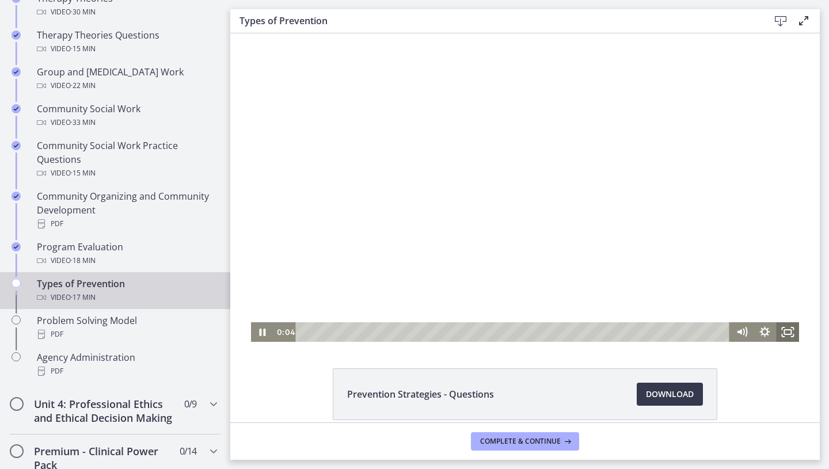
click at [787, 333] on icon "Fullscreen" at bounding box center [787, 332] width 23 height 20
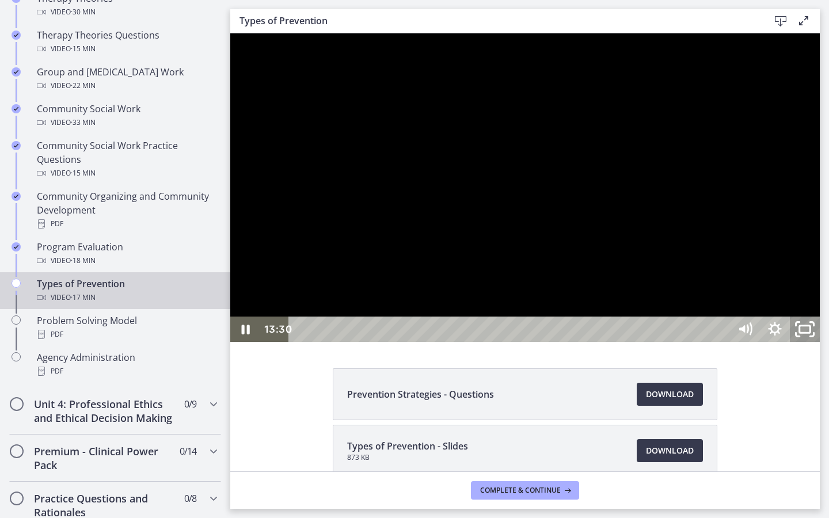
click at [823, 345] on icon "Unfullscreen" at bounding box center [805, 329] width 36 height 31
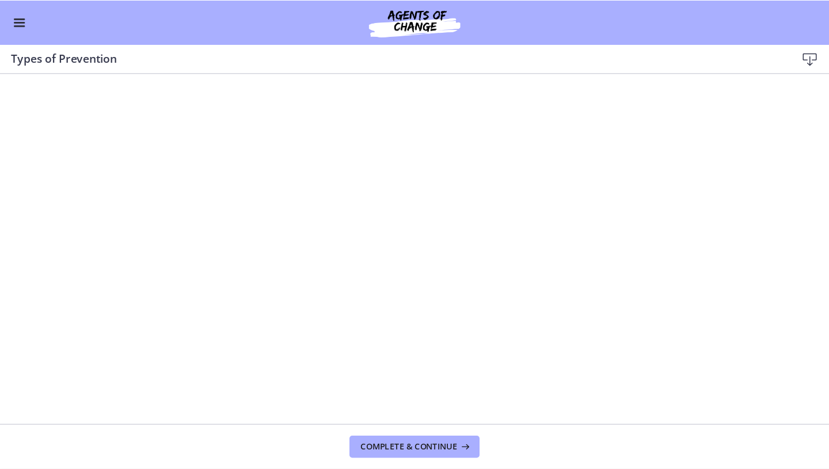
scroll to position [562, 0]
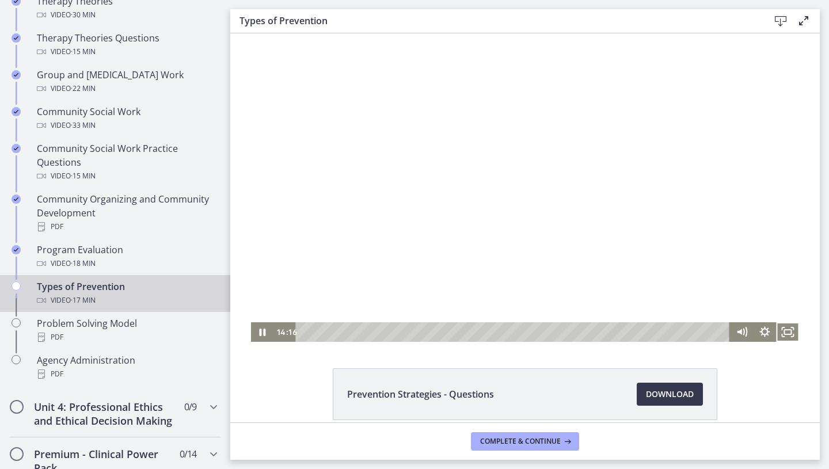
click at [540, 166] on div at bounding box center [525, 187] width 549 height 309
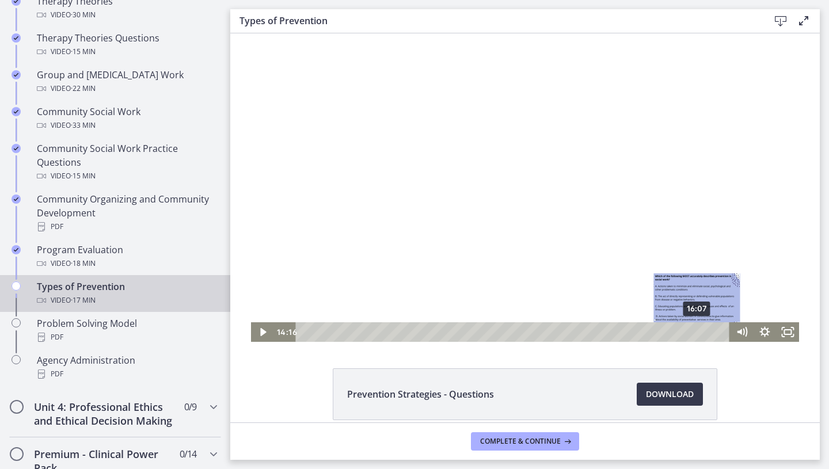
click at [698, 330] on div "16:07" at bounding box center [515, 332] width 420 height 20
click at [714, 330] on div "16:48" at bounding box center [515, 332] width 420 height 20
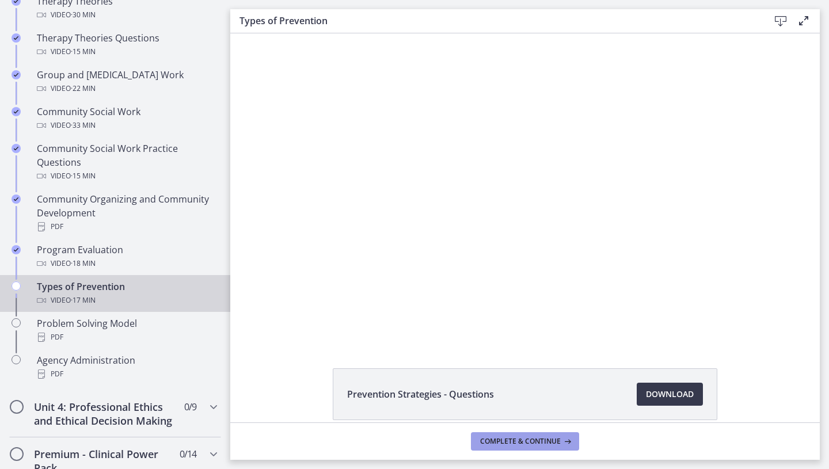
click at [492, 439] on span "Complete & continue" at bounding box center [520, 441] width 81 height 9
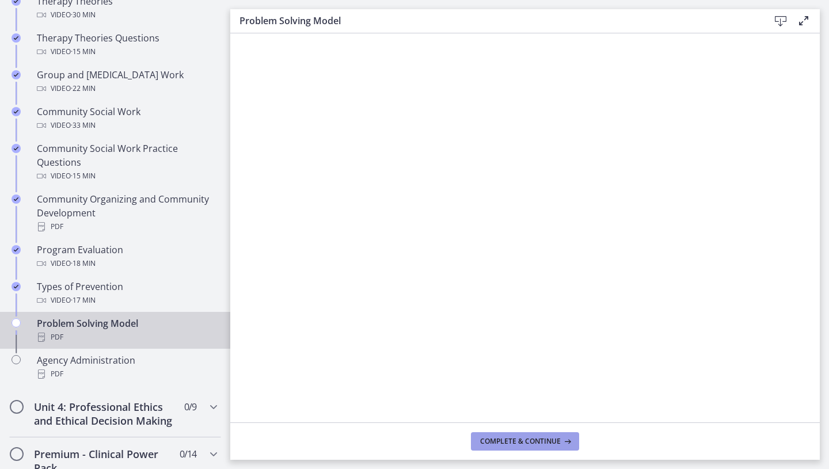
click at [519, 435] on button "Complete & continue" at bounding box center [525, 441] width 108 height 18
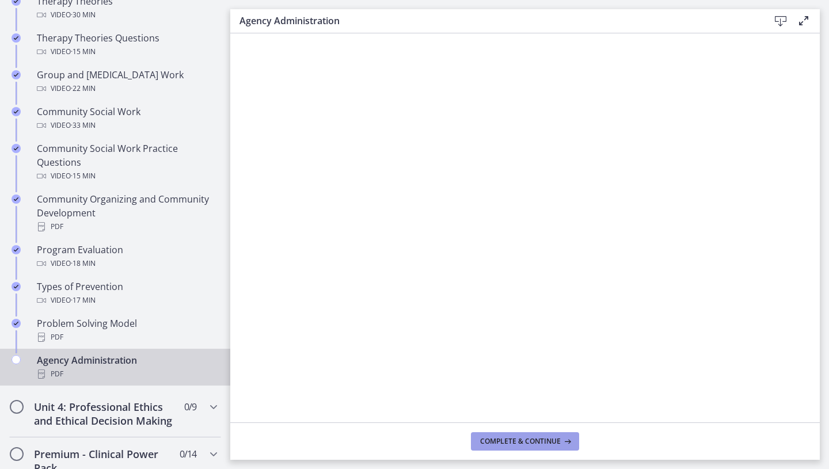
click at [535, 446] on span "Complete & continue" at bounding box center [520, 441] width 81 height 9
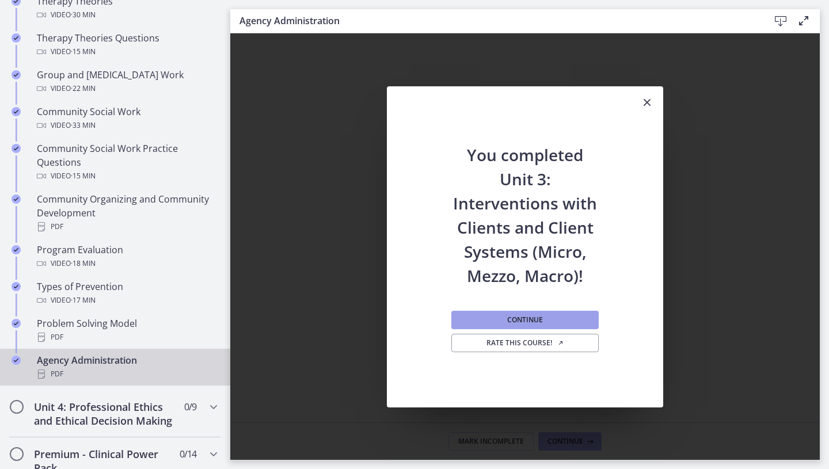
click at [573, 324] on button "Continue" at bounding box center [524, 320] width 147 height 18
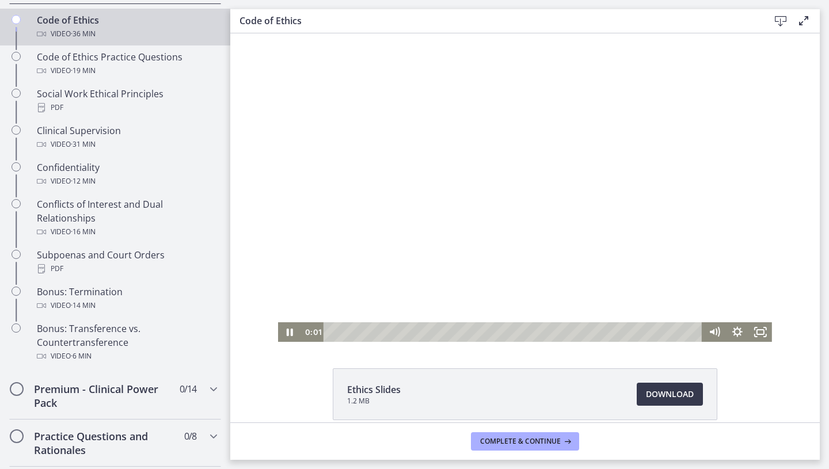
click at [452, 169] on div at bounding box center [525, 187] width 494 height 309
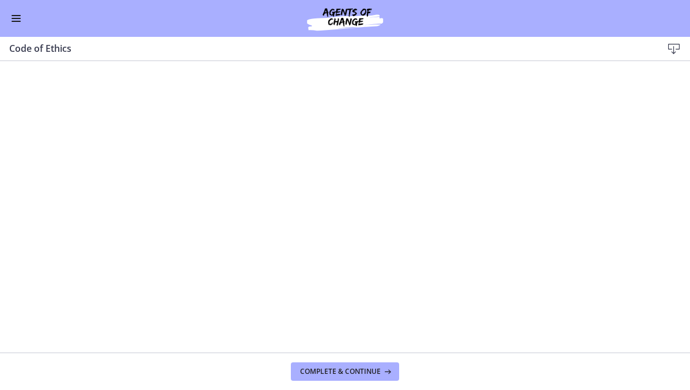
scroll to position [253, 0]
